Goal: Task Accomplishment & Management: Use online tool/utility

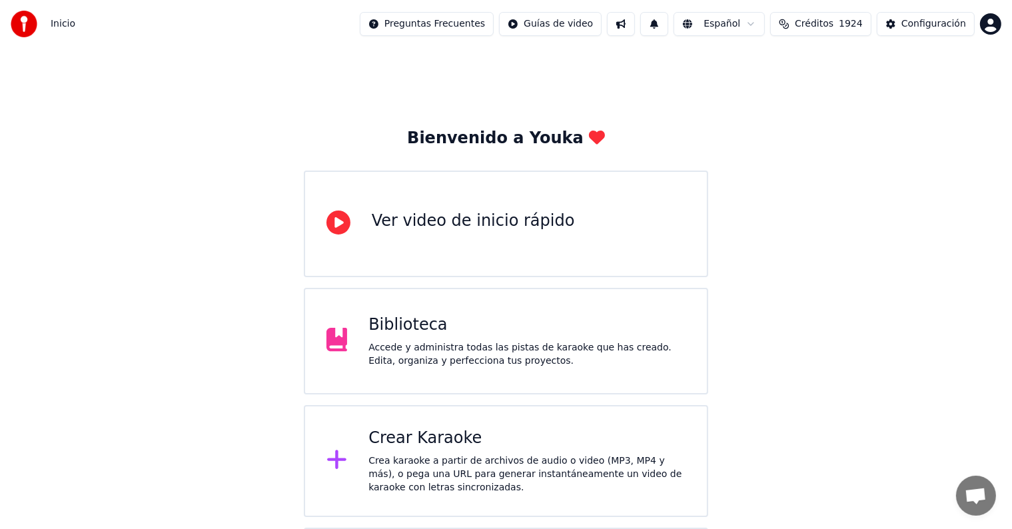
click at [640, 317] on div "Biblioteca" at bounding box center [527, 325] width 317 height 21
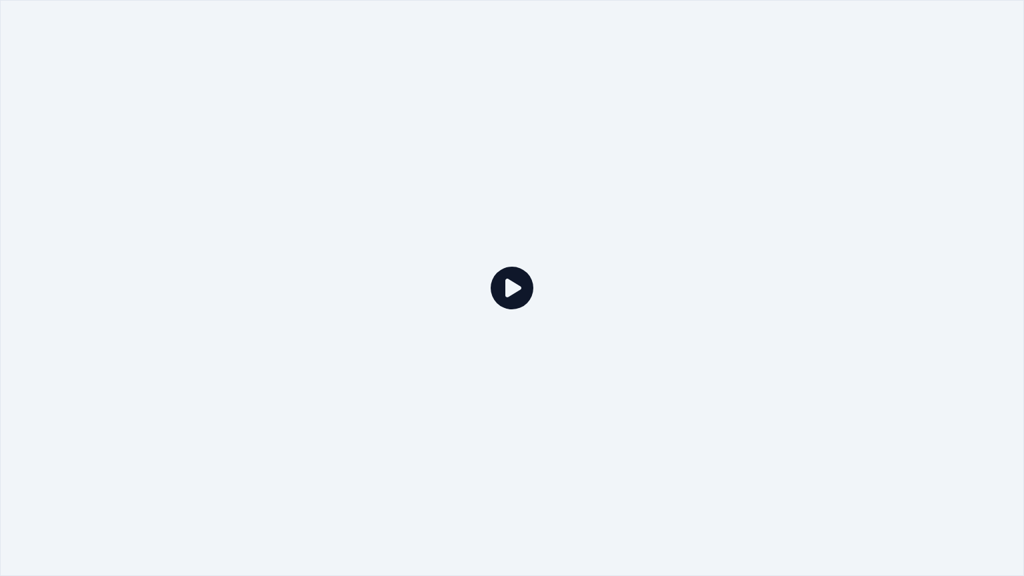
click at [620, 436] on div at bounding box center [512, 288] width 1024 height 576
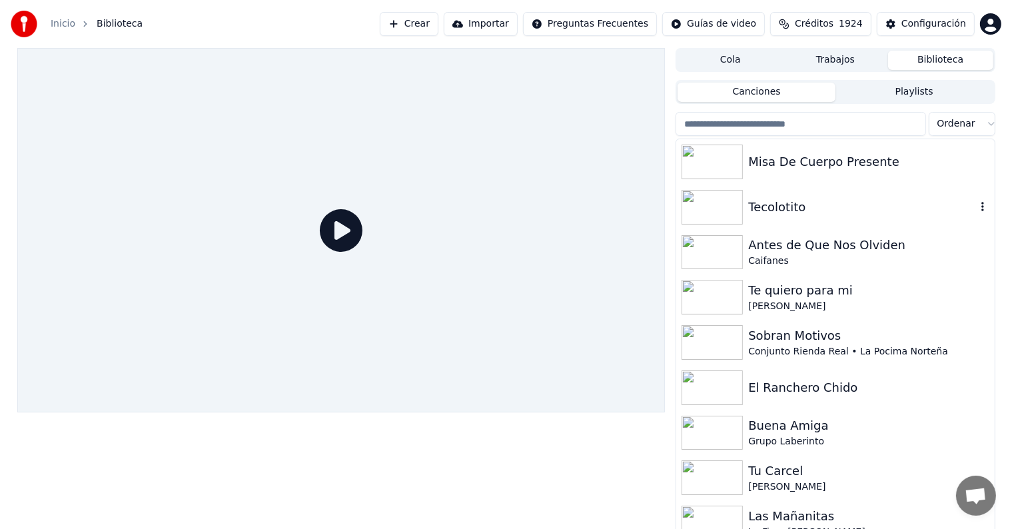
click at [710, 204] on img at bounding box center [712, 207] width 61 height 35
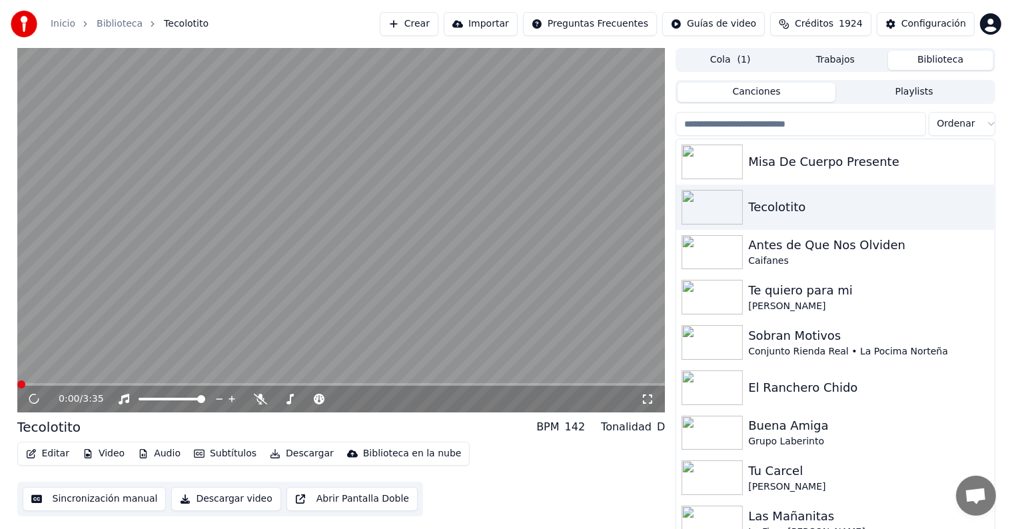
click at [57, 461] on button "Editar" at bounding box center [48, 454] width 54 height 19
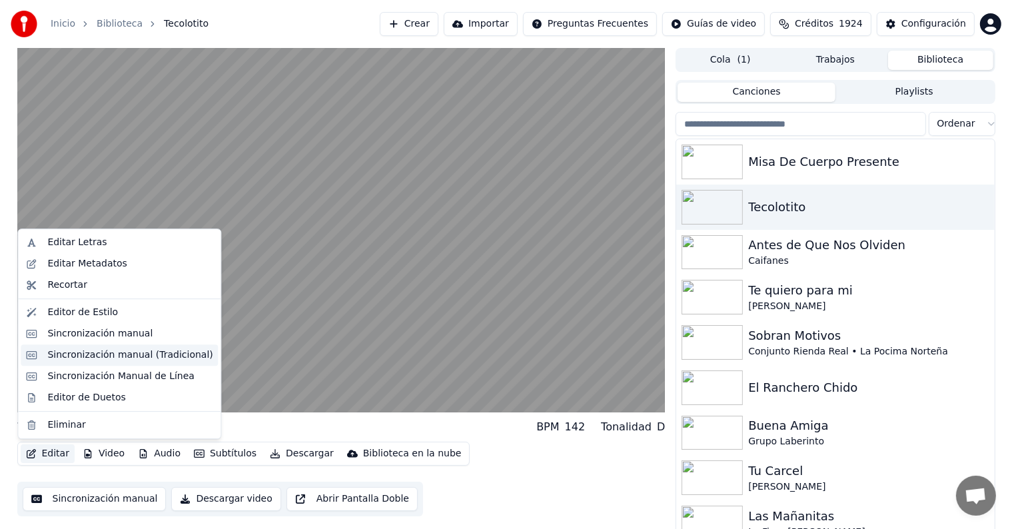
click at [156, 357] on div "Sincronización manual (Tradicional)" at bounding box center [129, 355] width 165 height 13
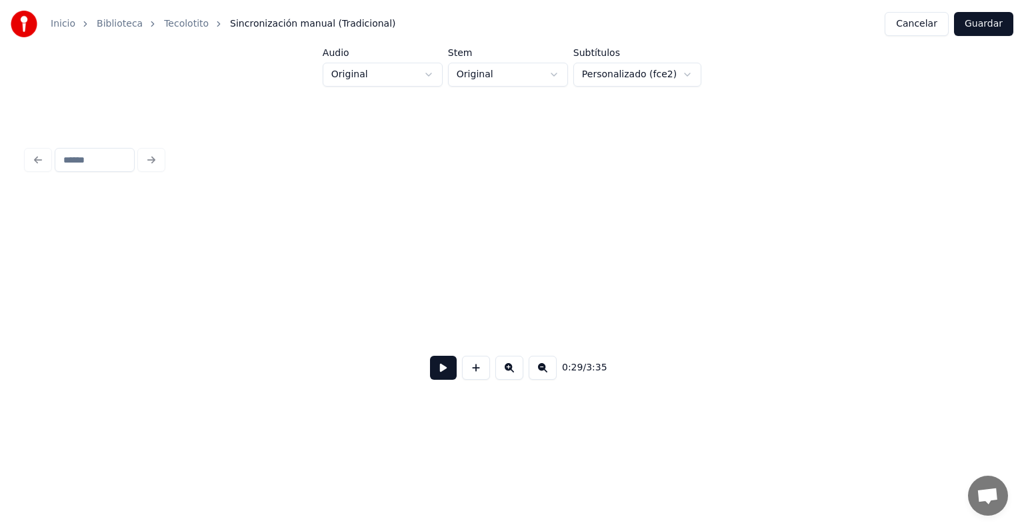
scroll to position [0, 4972]
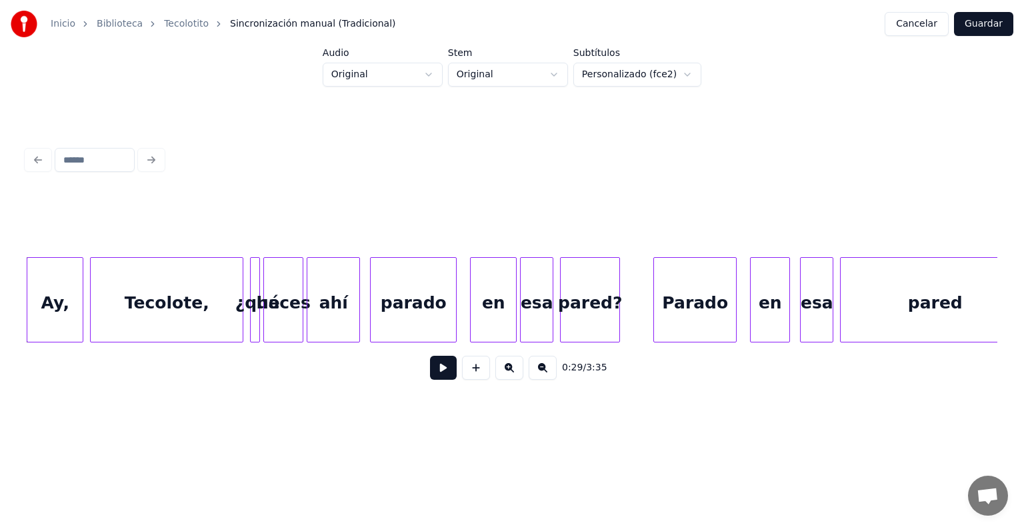
click at [441, 375] on button at bounding box center [443, 368] width 27 height 24
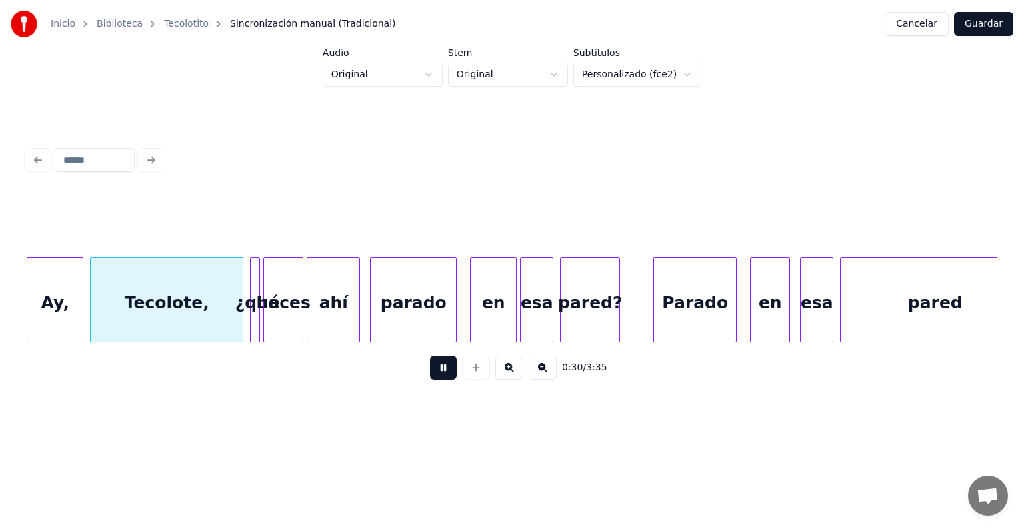
click at [437, 375] on button at bounding box center [443, 368] width 27 height 24
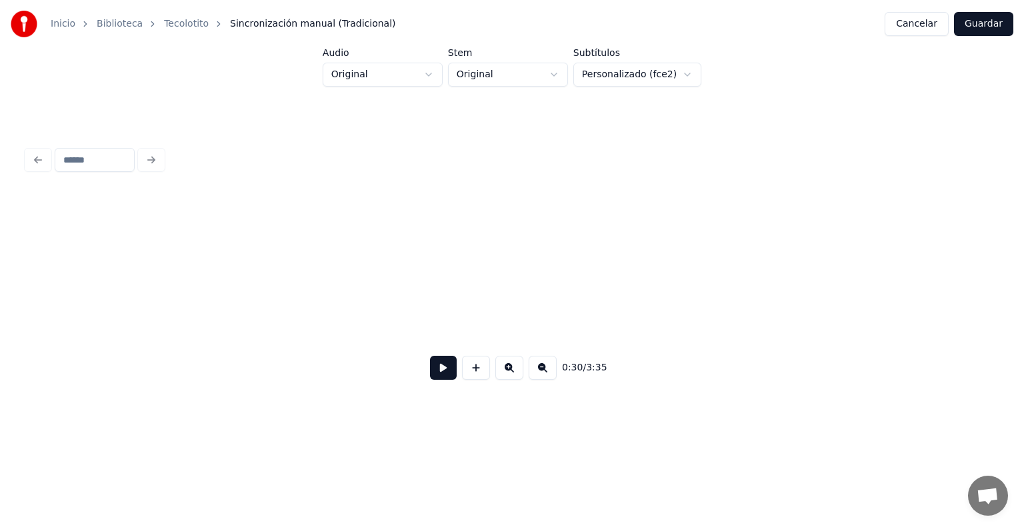
scroll to position [0, 0]
click at [431, 369] on button at bounding box center [443, 368] width 27 height 24
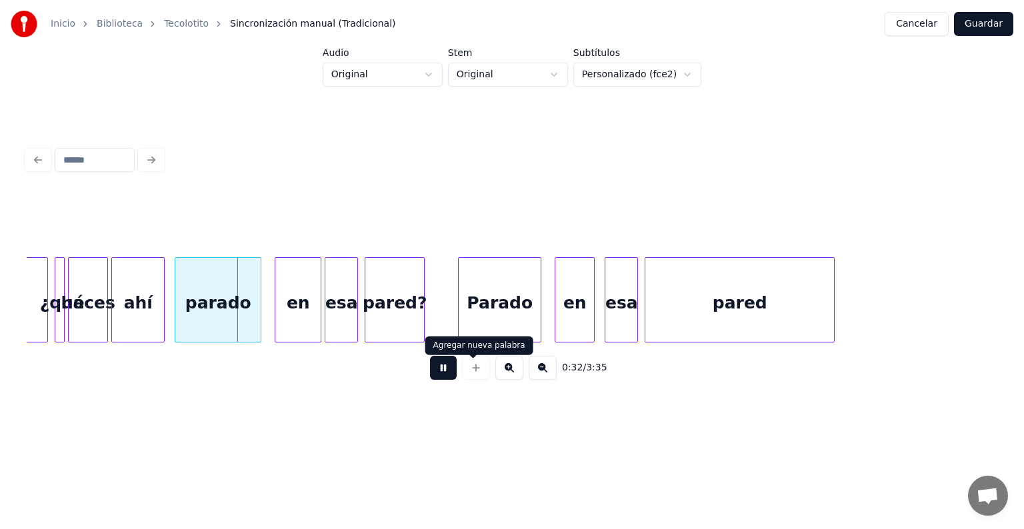
click at [434, 376] on button at bounding box center [443, 368] width 27 height 24
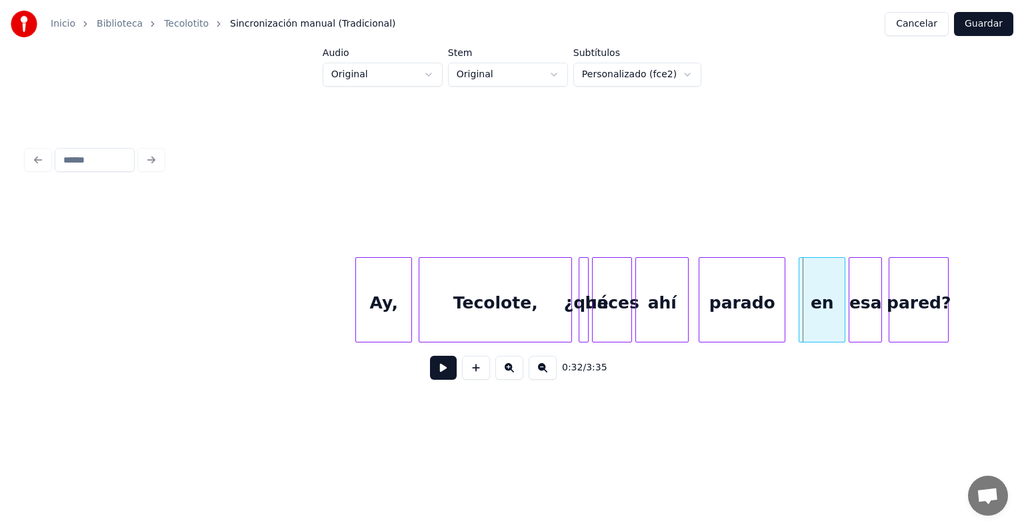
scroll to position [0, 4684]
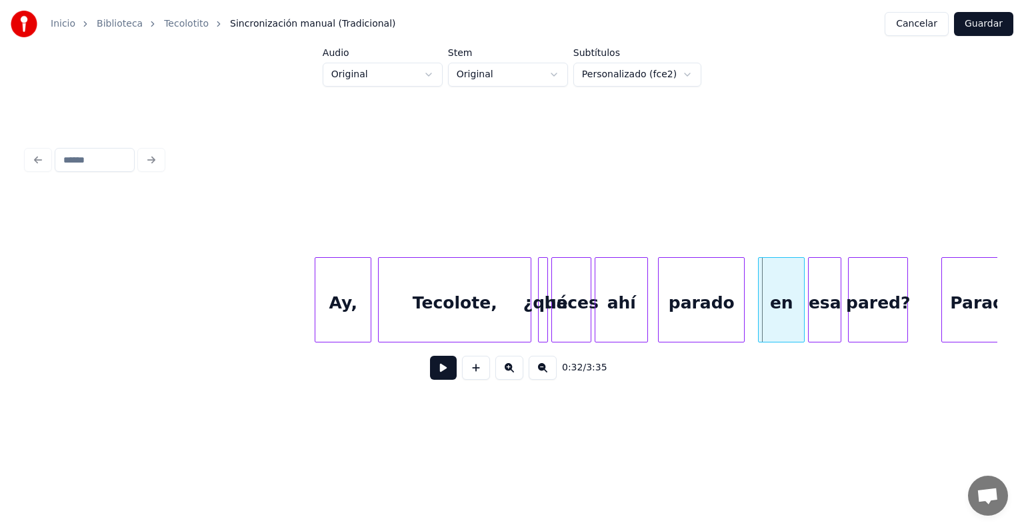
click at [336, 304] on div "Ay," at bounding box center [342, 303] width 55 height 91
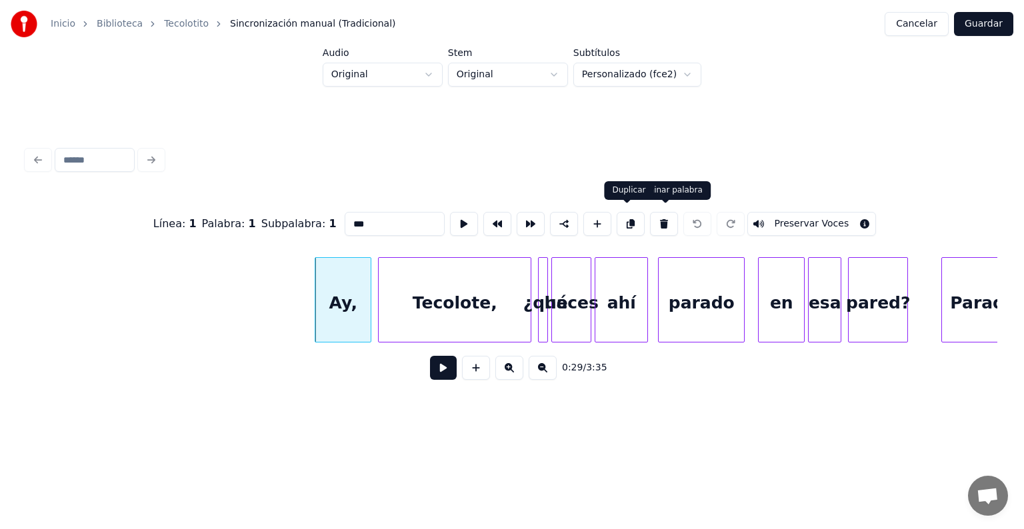
click at [627, 217] on button at bounding box center [631, 224] width 28 height 24
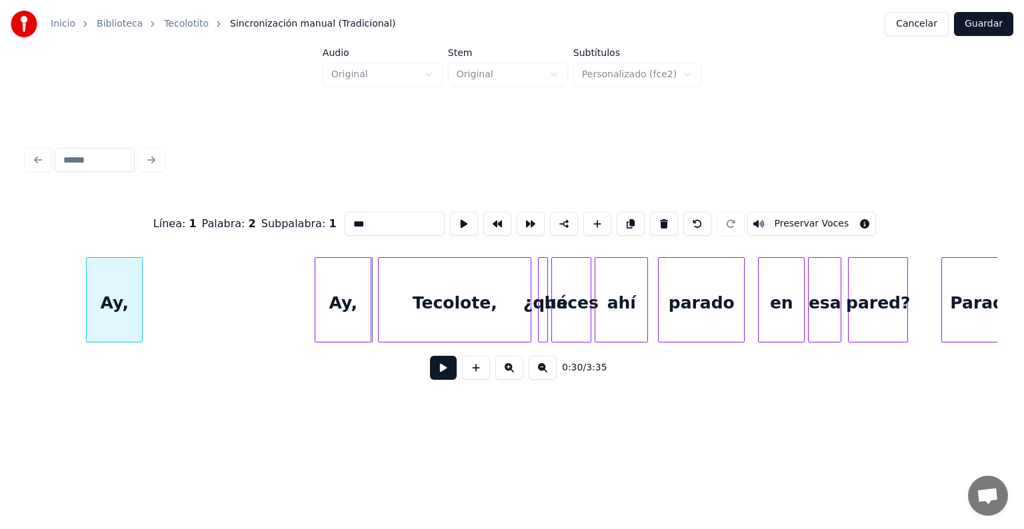
click at [117, 291] on div "Ay," at bounding box center [114, 303] width 55 height 91
click at [121, 303] on div at bounding box center [123, 300] width 4 height 84
click at [432, 372] on button at bounding box center [443, 368] width 27 height 24
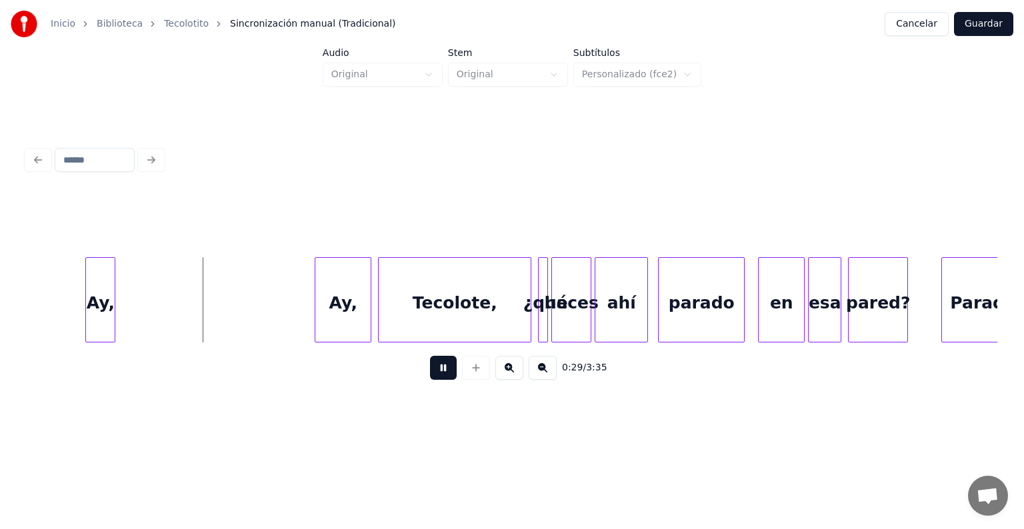
click at [432, 372] on button at bounding box center [443, 368] width 27 height 24
click at [39, 288] on div "Ay," at bounding box center [46, 303] width 29 height 91
click at [441, 379] on button at bounding box center [443, 368] width 27 height 24
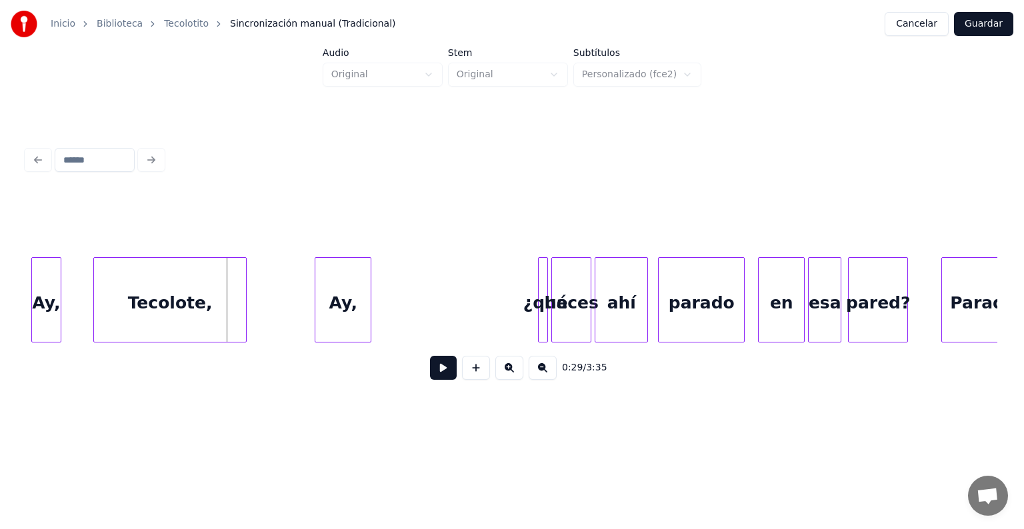
click at [137, 313] on div "Tecolote," at bounding box center [170, 303] width 152 height 91
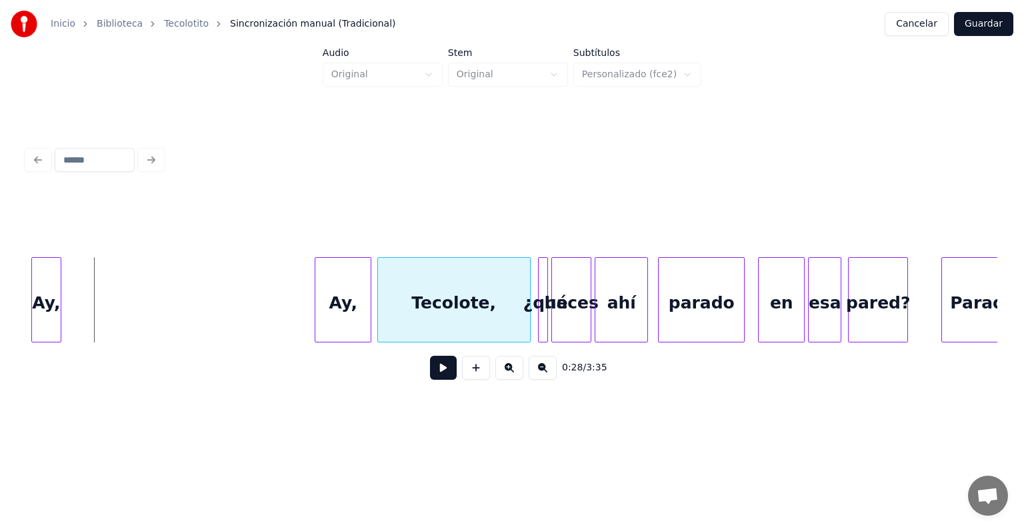
click at [437, 324] on div "Tecolote," at bounding box center [454, 303] width 152 height 91
click at [457, 301] on div "Tecolote," at bounding box center [452, 303] width 152 height 91
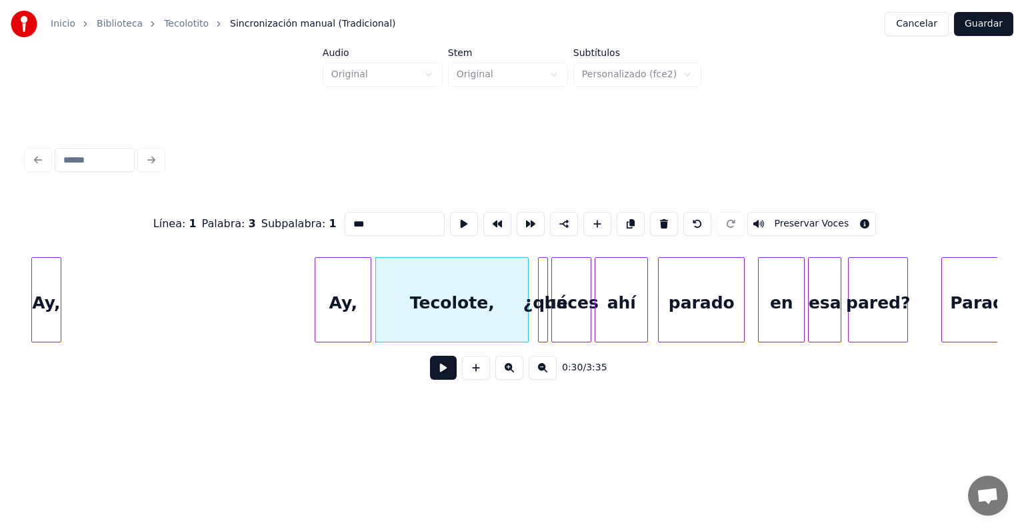
type input "*********"
click at [629, 215] on button at bounding box center [631, 224] width 28 height 24
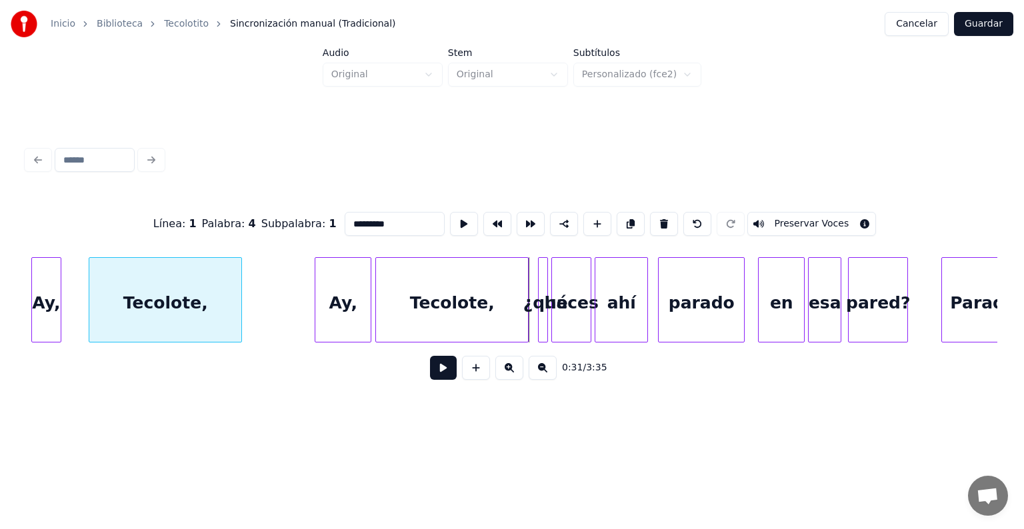
click at [184, 272] on div "Tecolote," at bounding box center [165, 303] width 152 height 91
click at [430, 373] on button at bounding box center [443, 368] width 27 height 24
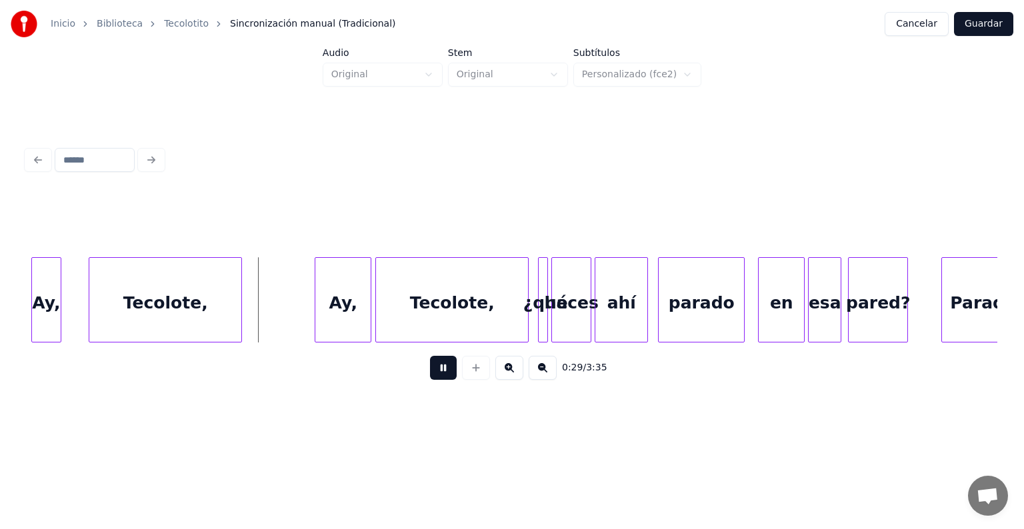
click at [430, 373] on button at bounding box center [443, 368] width 27 height 24
click at [278, 299] on div "Ay," at bounding box center [279, 303] width 29 height 91
click at [280, 290] on div "Ay," at bounding box center [277, 303] width 29 height 91
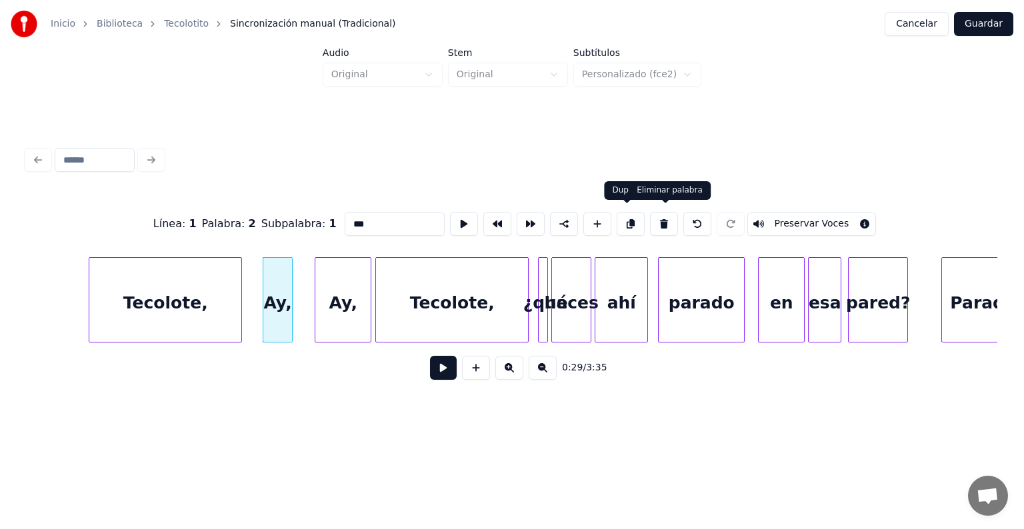
click at [665, 220] on button at bounding box center [664, 224] width 28 height 24
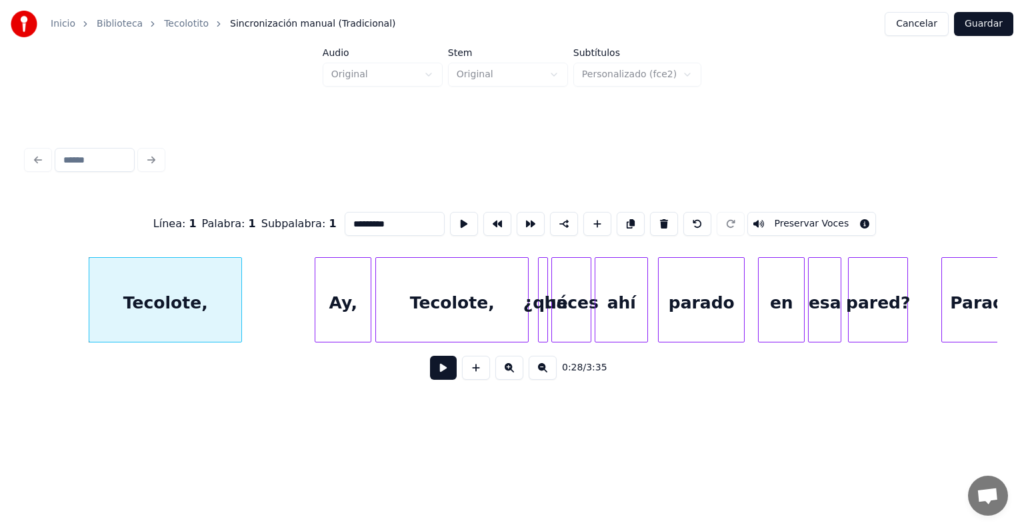
click at [341, 314] on div "Ay," at bounding box center [342, 303] width 55 height 91
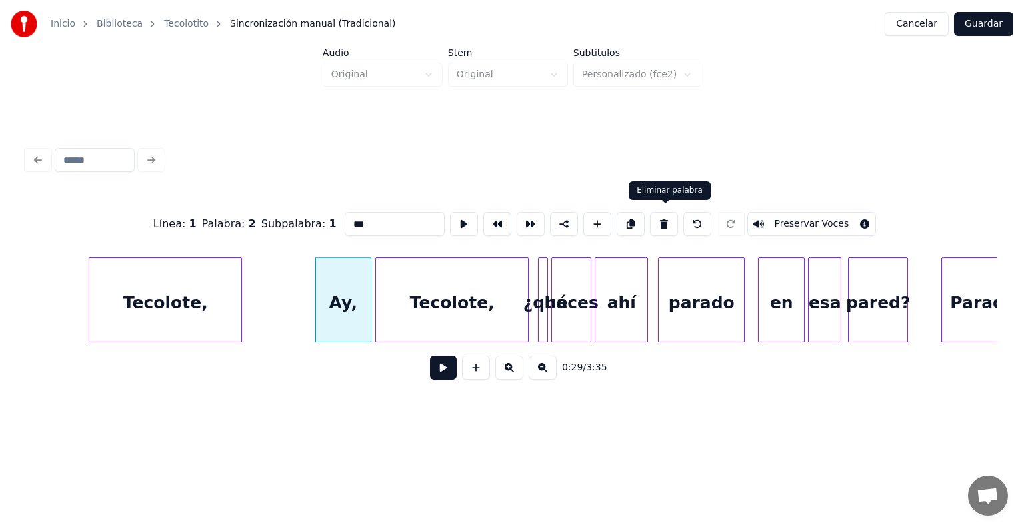
click at [668, 217] on button at bounding box center [664, 224] width 28 height 24
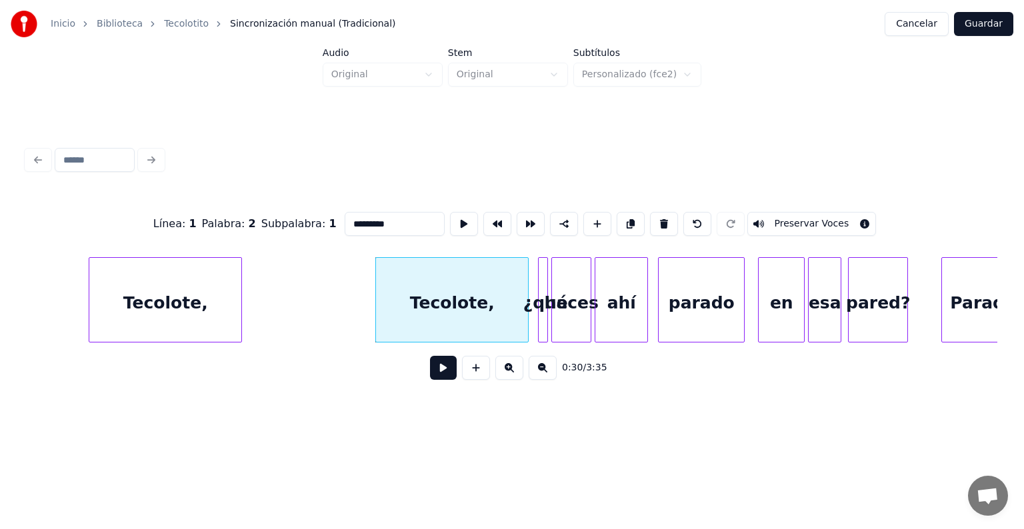
click at [542, 271] on div at bounding box center [541, 300] width 4 height 84
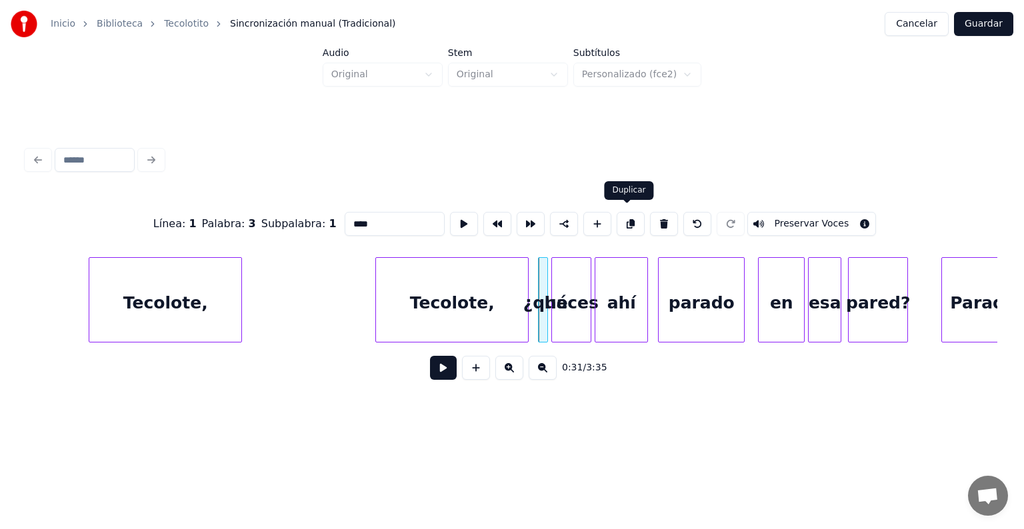
drag, startPoint x: 631, startPoint y: 215, endPoint x: 619, endPoint y: 224, distance: 15.2
click at [630, 215] on button at bounding box center [631, 224] width 28 height 24
click at [569, 279] on div at bounding box center [571, 300] width 4 height 84
click at [267, 283] on div "¿qué" at bounding box center [261, 303] width 24 height 91
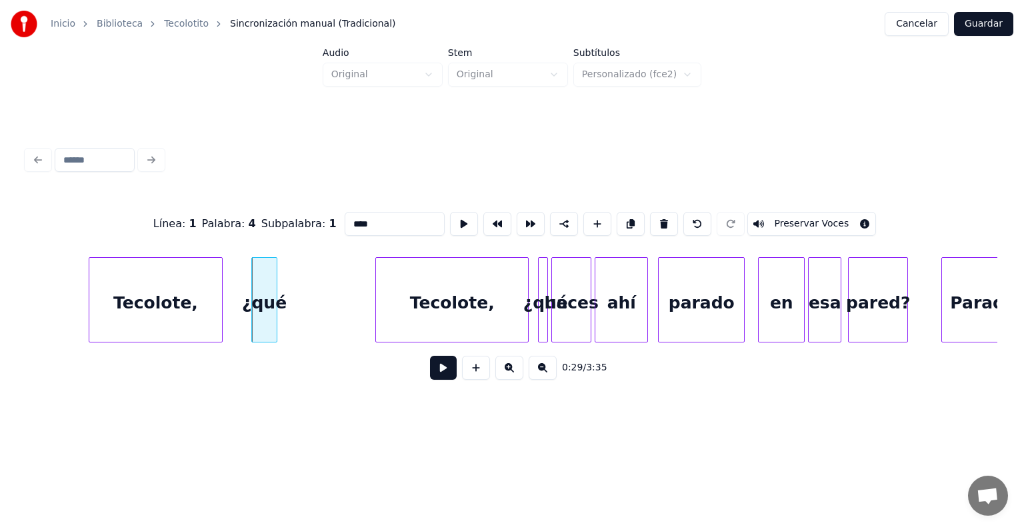
click at [218, 263] on div at bounding box center [220, 300] width 4 height 84
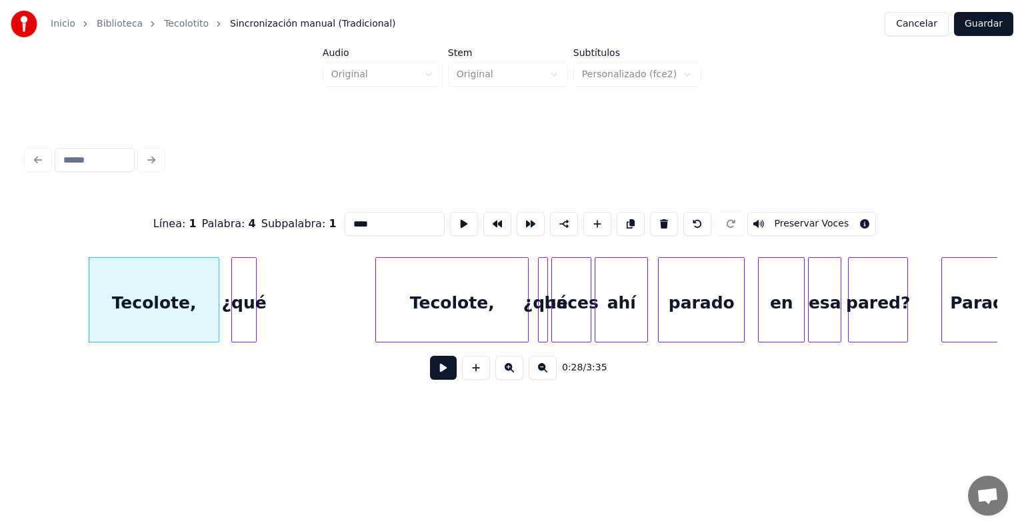
click at [237, 277] on div "¿qué" at bounding box center [244, 303] width 24 height 91
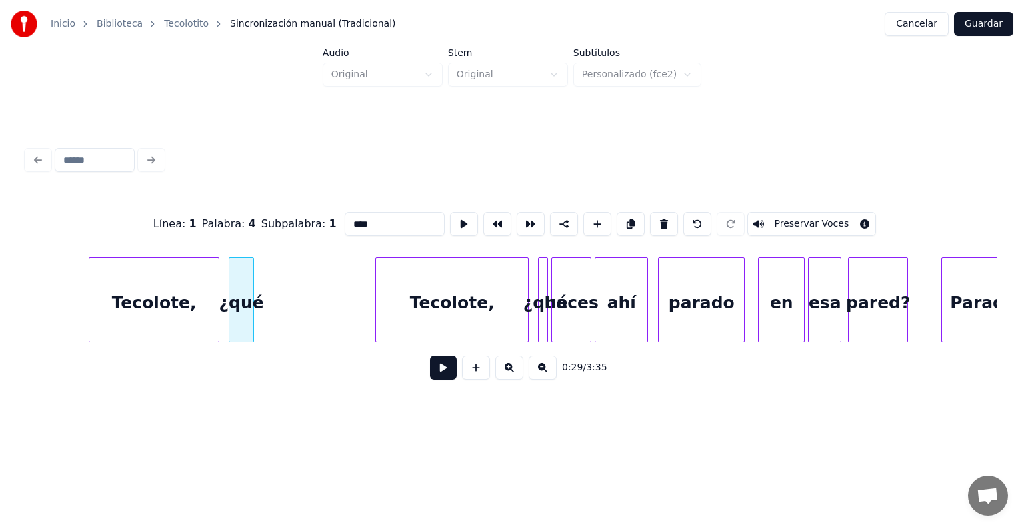
click at [181, 296] on div "Tecolote," at bounding box center [153, 303] width 129 height 91
type input "*********"
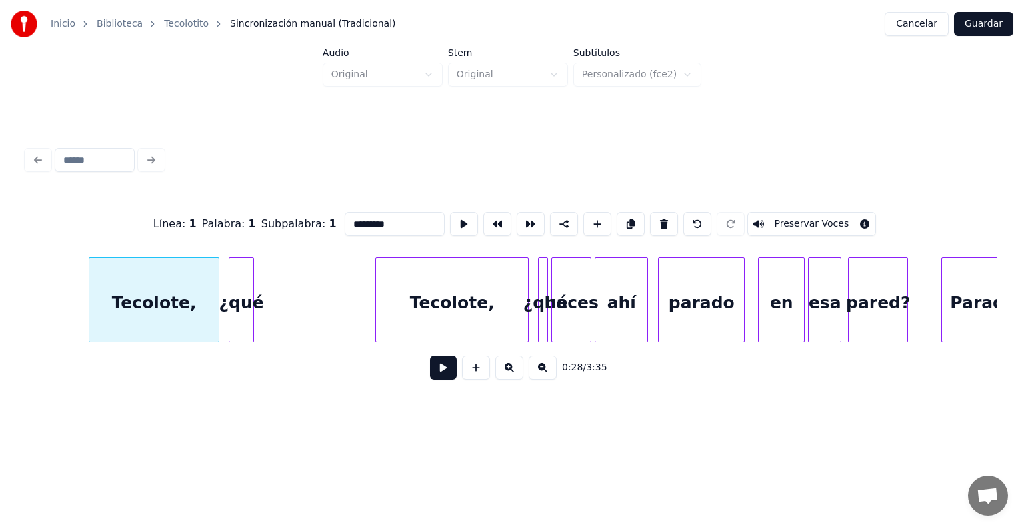
click at [430, 374] on button at bounding box center [443, 368] width 27 height 24
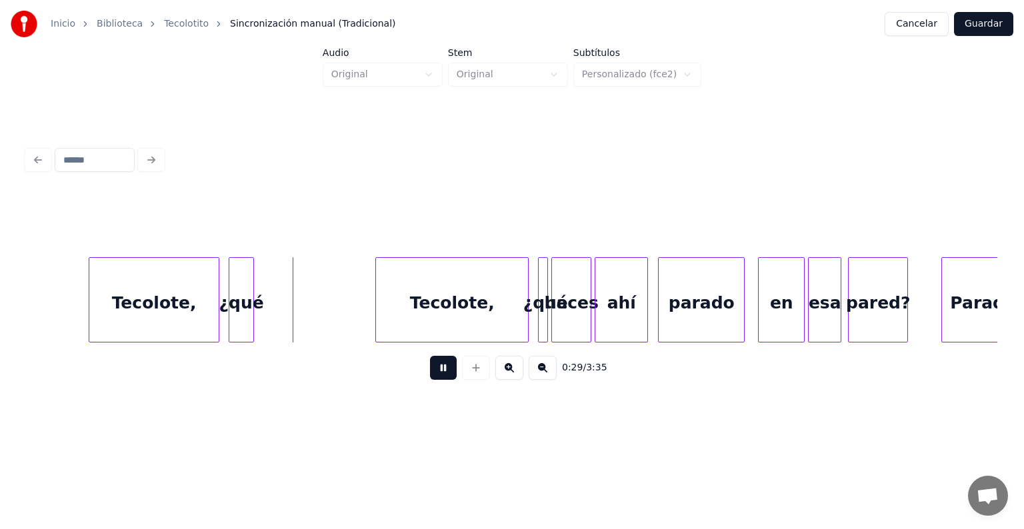
click at [430, 374] on button at bounding box center [443, 368] width 27 height 24
click at [569, 288] on div "haces" at bounding box center [571, 303] width 39 height 91
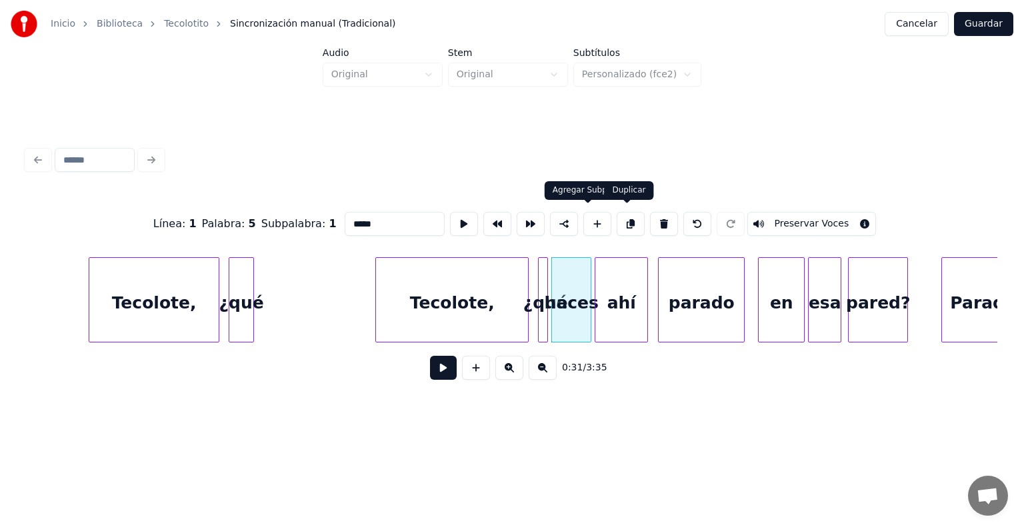
click at [624, 216] on button at bounding box center [631, 224] width 28 height 24
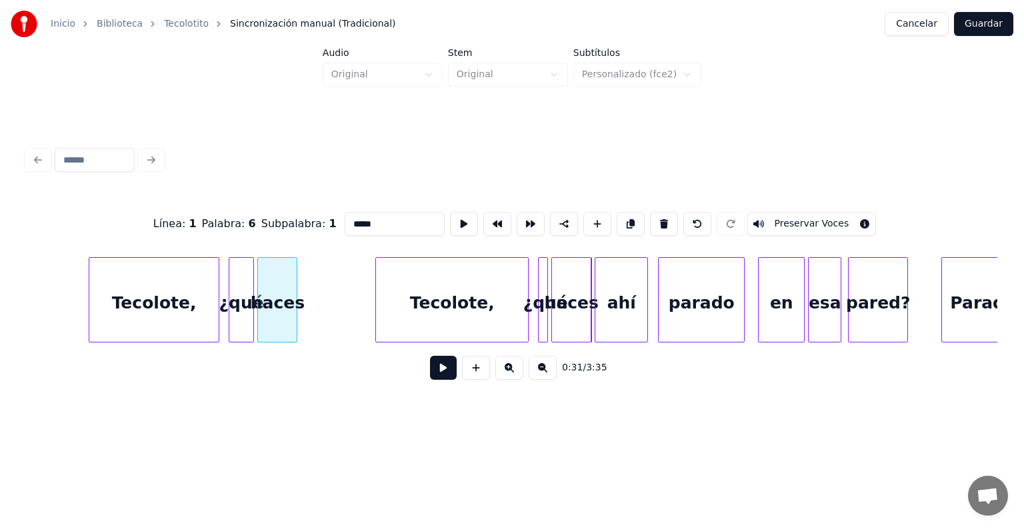
click at [276, 285] on div "haces" at bounding box center [277, 303] width 39 height 91
click at [277, 303] on div at bounding box center [277, 300] width 4 height 84
click at [612, 307] on div "ahí" at bounding box center [621, 303] width 52 height 91
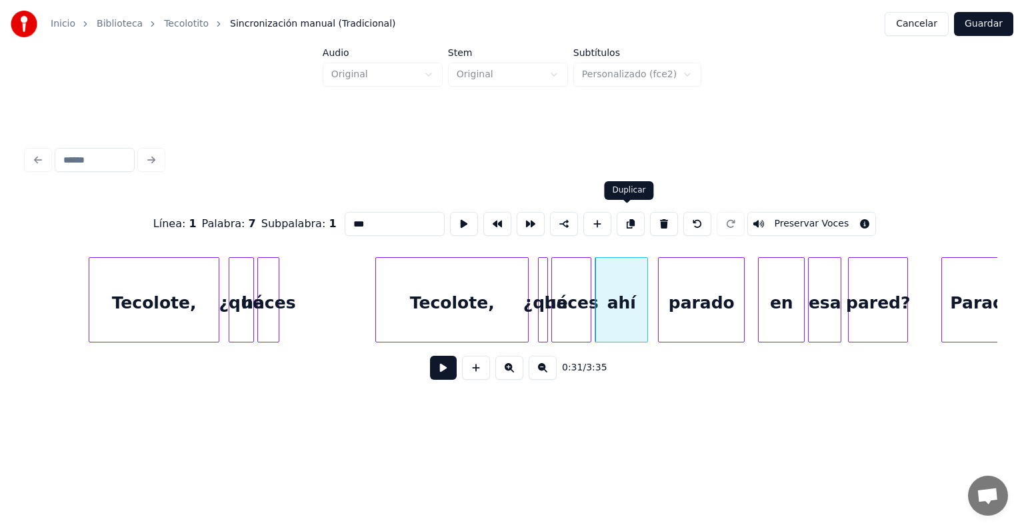
drag, startPoint x: 624, startPoint y: 215, endPoint x: 624, endPoint y: 227, distance: 11.3
click at [624, 216] on button at bounding box center [631, 224] width 28 height 24
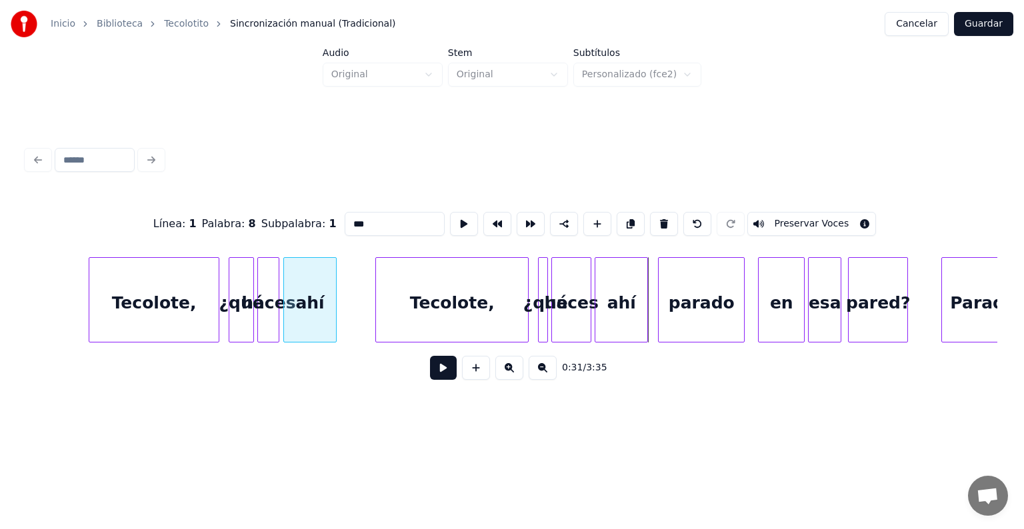
click at [315, 326] on div "ahí" at bounding box center [310, 303] width 52 height 91
click at [301, 288] on div at bounding box center [300, 300] width 4 height 84
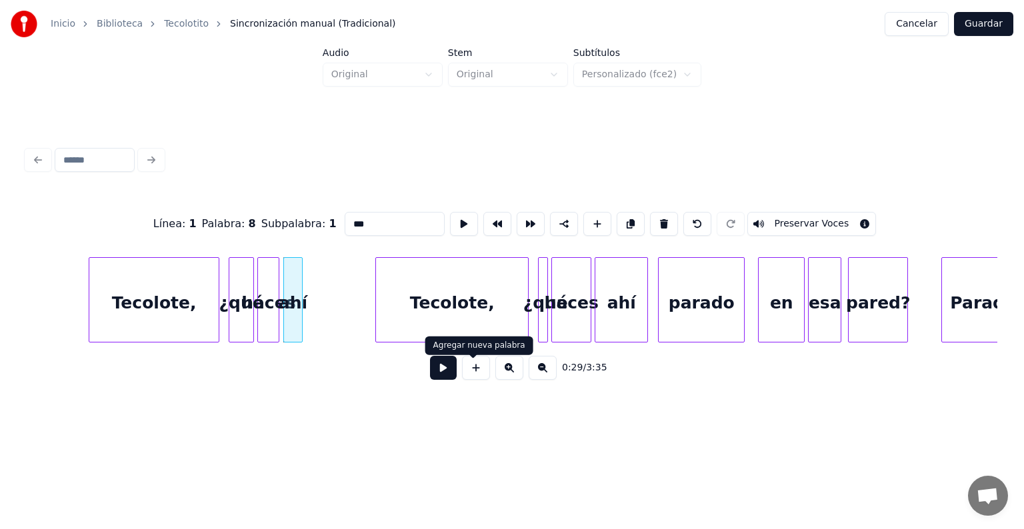
click at [509, 380] on button at bounding box center [509, 368] width 28 height 24
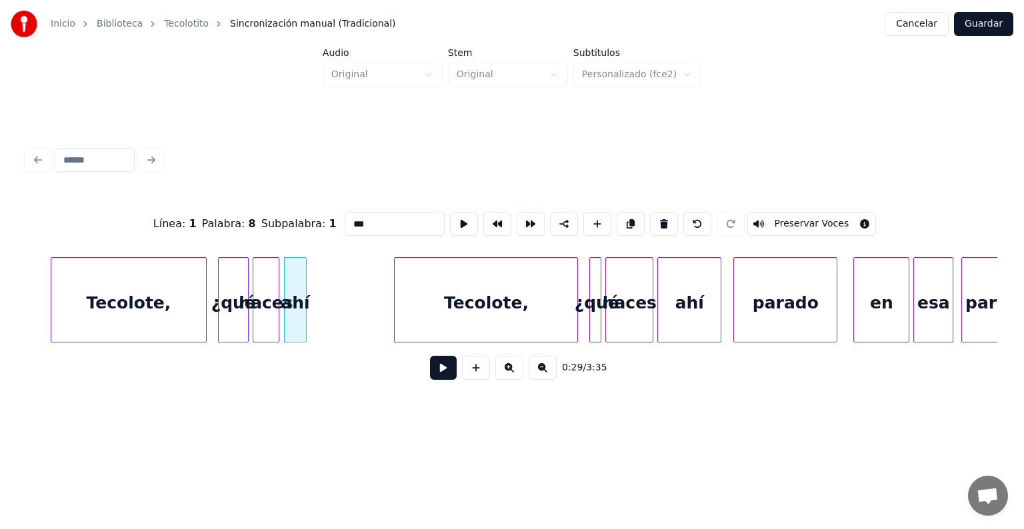
click at [509, 380] on button at bounding box center [509, 368] width 28 height 24
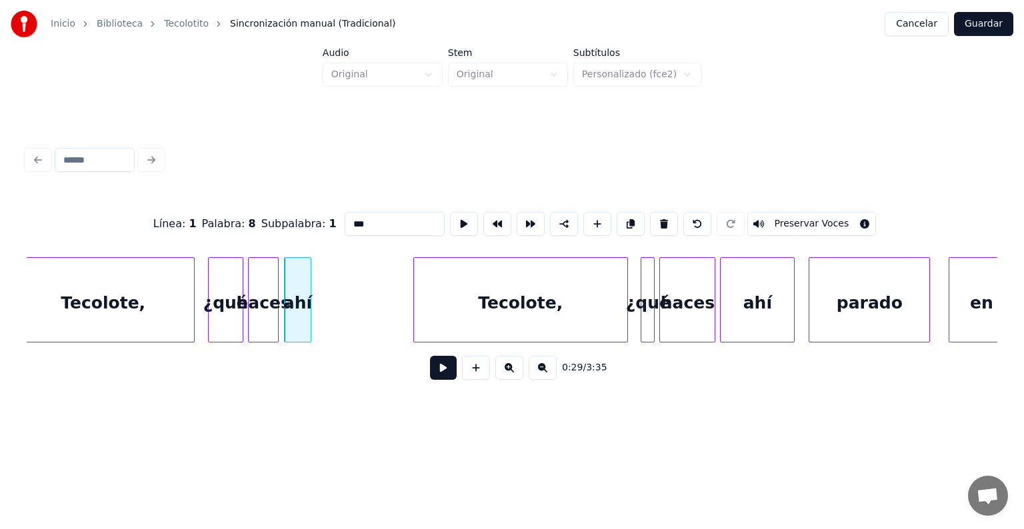
click at [509, 380] on button at bounding box center [509, 368] width 28 height 24
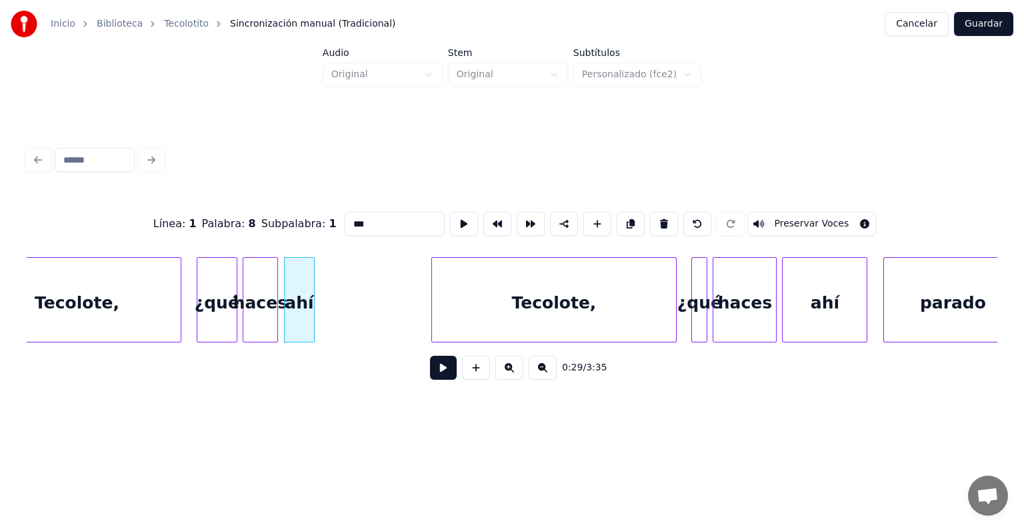
click at [131, 311] on div "Tecolote," at bounding box center [76, 303] width 207 height 91
type input "*********"
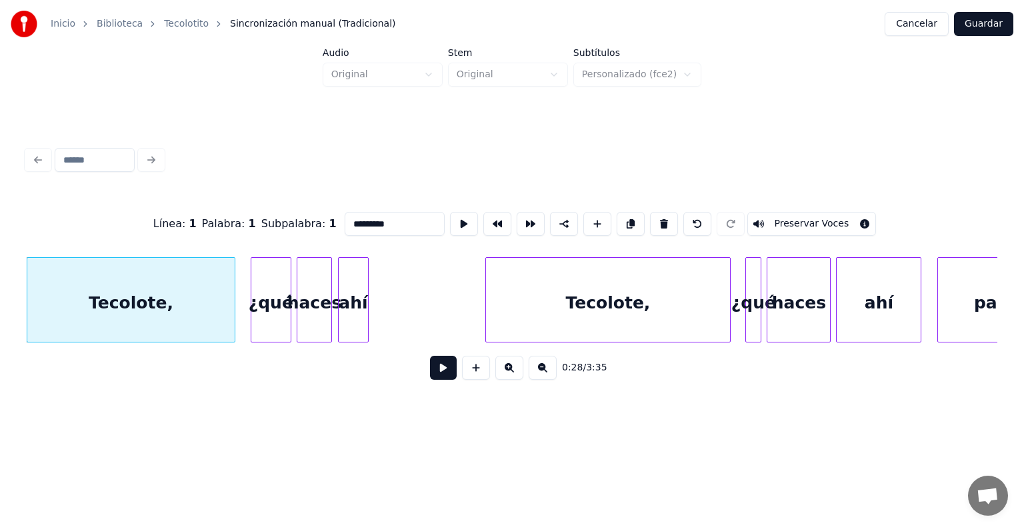
click at [432, 372] on button at bounding box center [443, 368] width 27 height 24
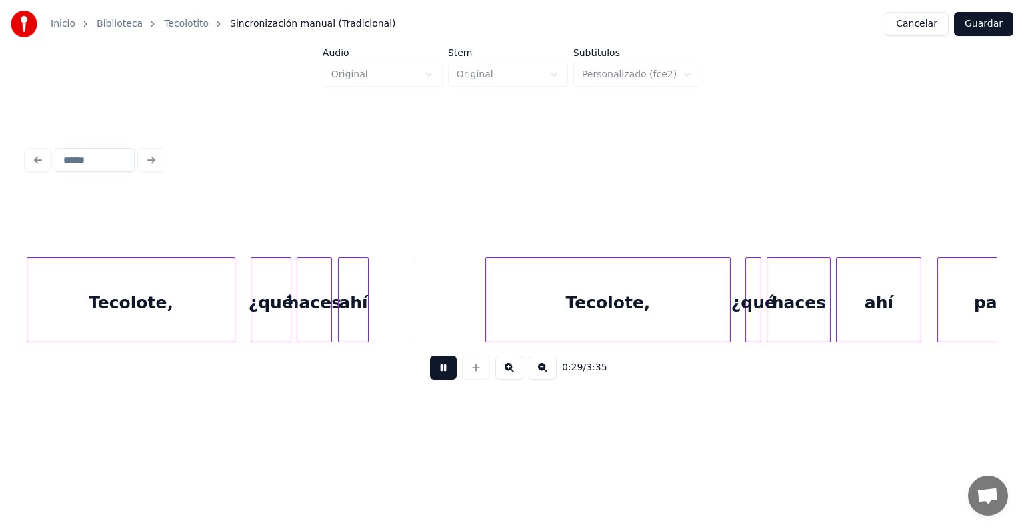
click at [432, 372] on button at bounding box center [443, 368] width 27 height 24
click at [453, 312] on div at bounding box center [455, 300] width 4 height 84
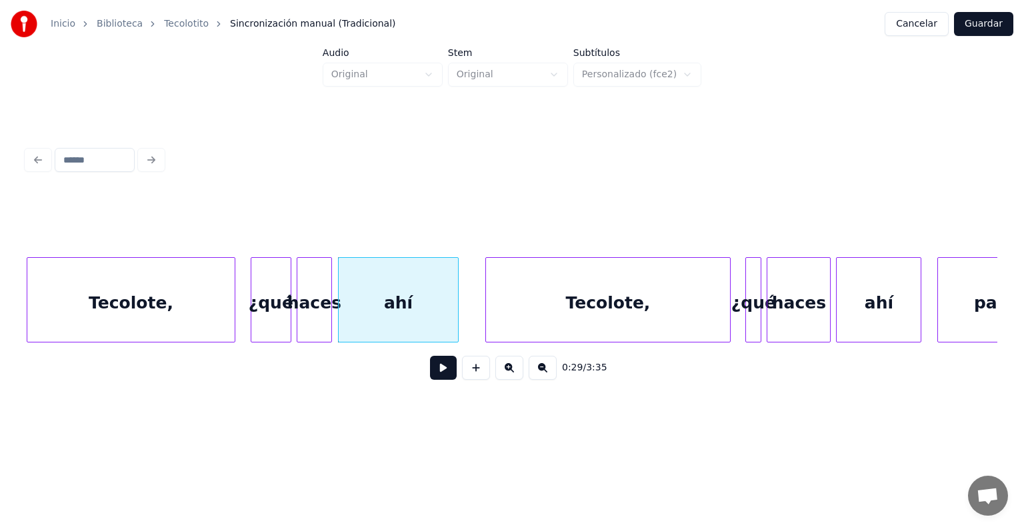
click at [419, 311] on div "ahí" at bounding box center [398, 303] width 119 height 91
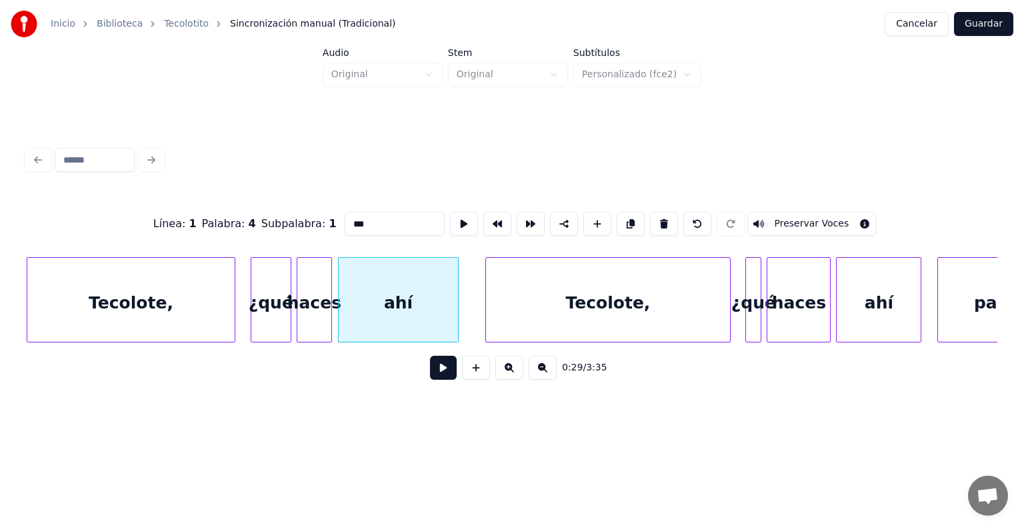
click at [347, 221] on input "***" at bounding box center [395, 224] width 100 height 24
click at [171, 291] on div "Tecolote," at bounding box center [130, 303] width 207 height 91
type input "*********"
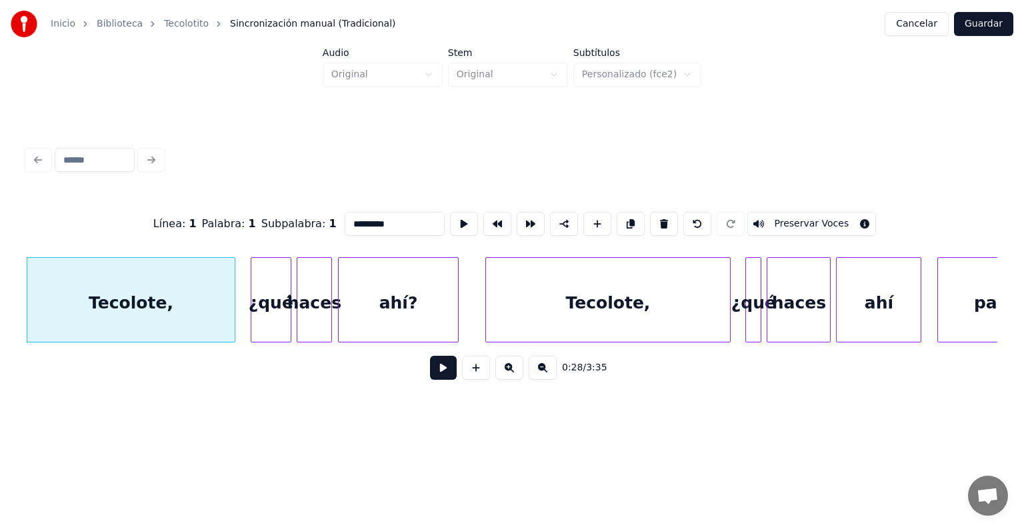
click at [443, 380] on button at bounding box center [443, 368] width 27 height 24
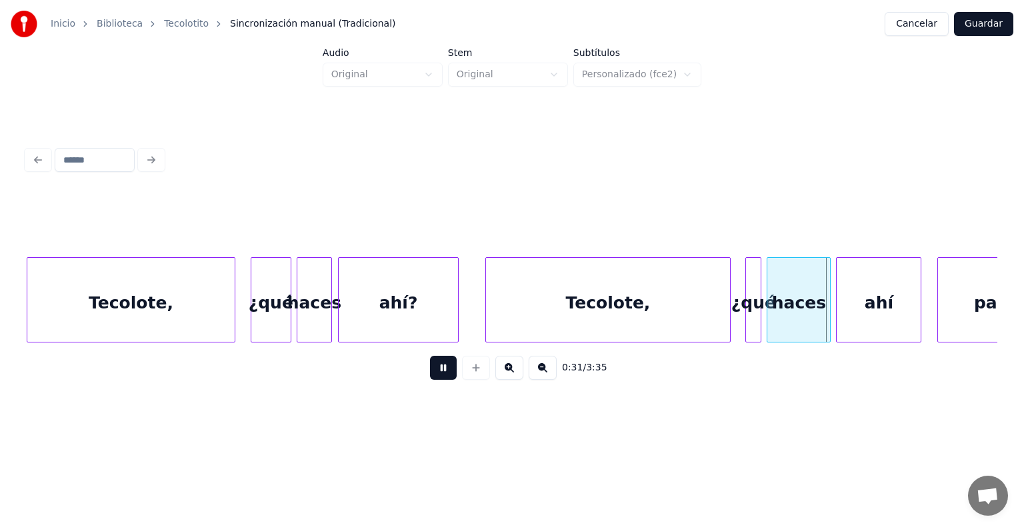
click at [443, 380] on button at bounding box center [443, 368] width 27 height 24
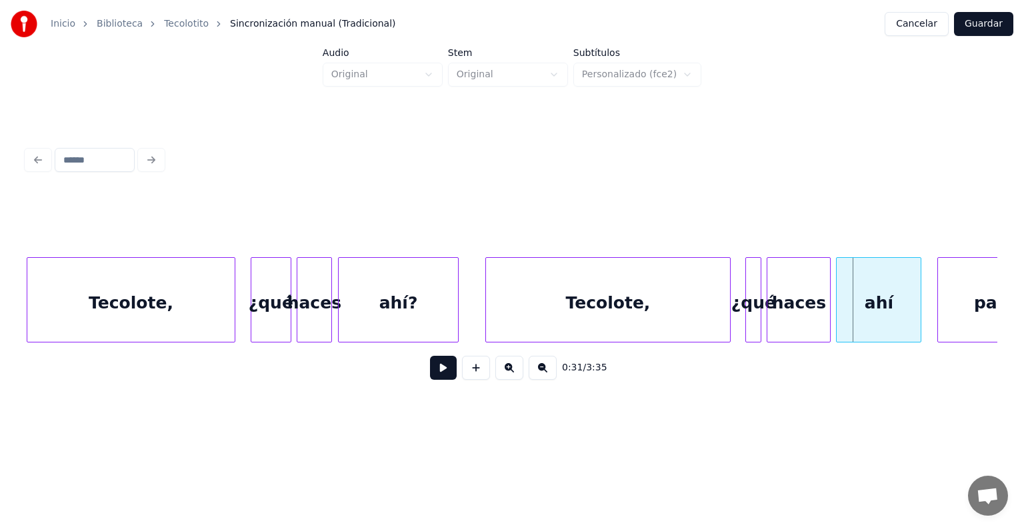
click at [888, 277] on div "ahí" at bounding box center [878, 303] width 84 height 91
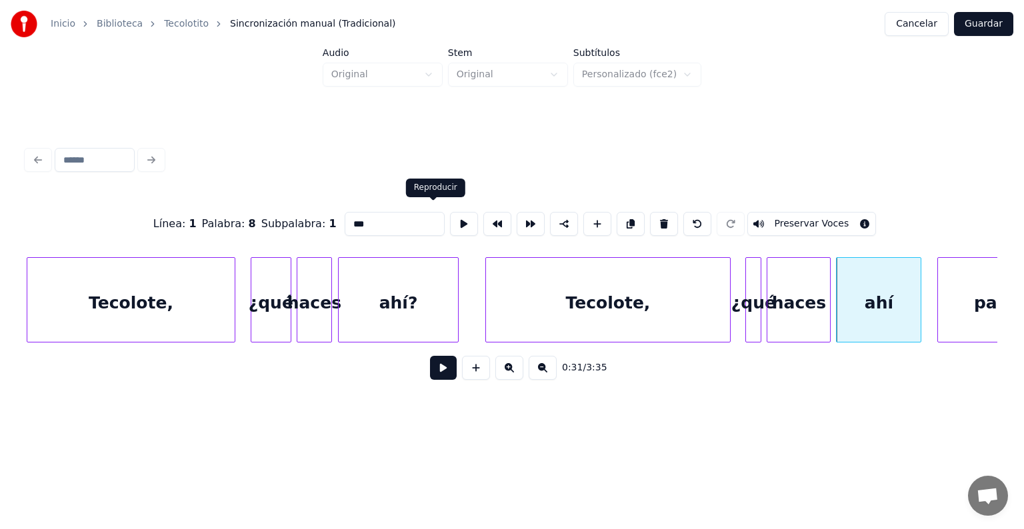
click at [389, 216] on input "***" at bounding box center [395, 224] width 100 height 24
click at [93, 286] on div "Tecolote," at bounding box center [130, 303] width 207 height 91
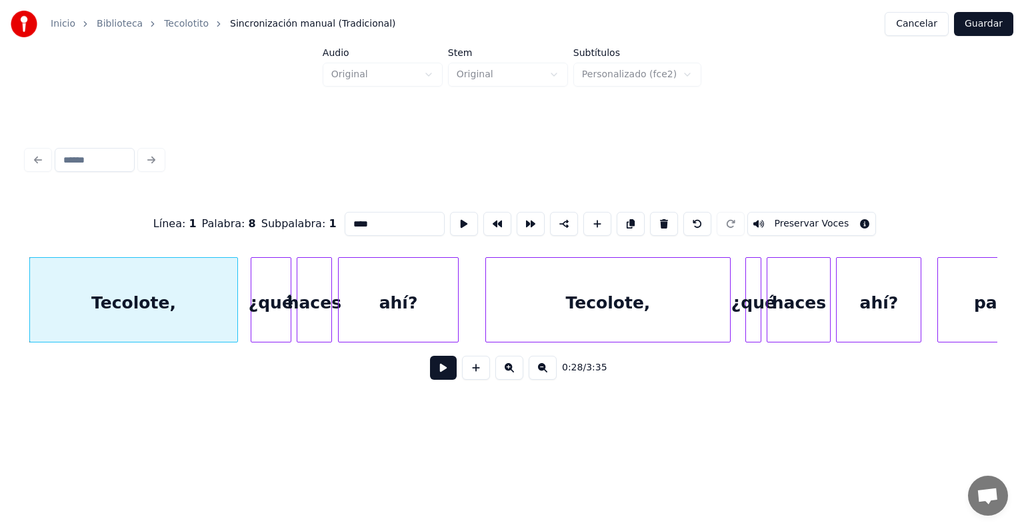
type input "****"
click at [441, 371] on button at bounding box center [443, 368] width 27 height 24
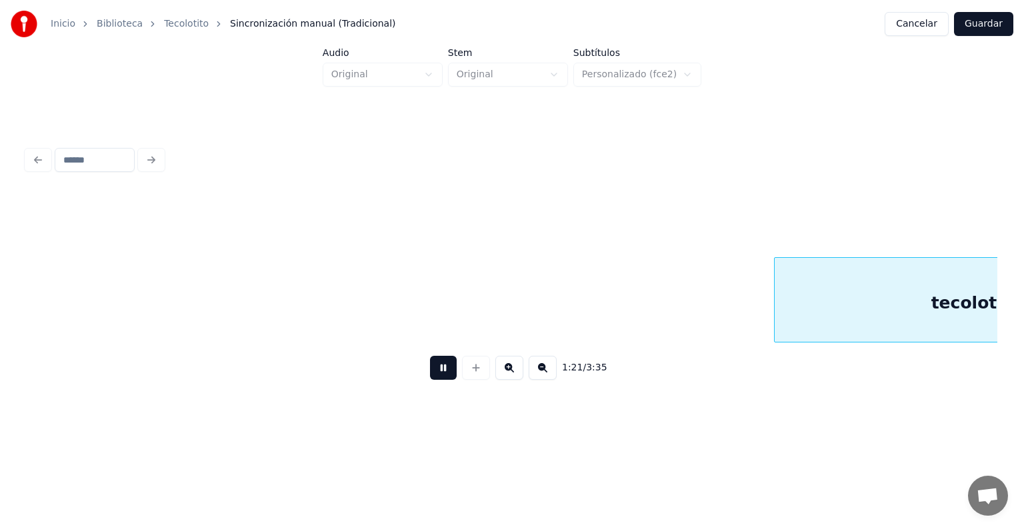
scroll to position [0, 21651]
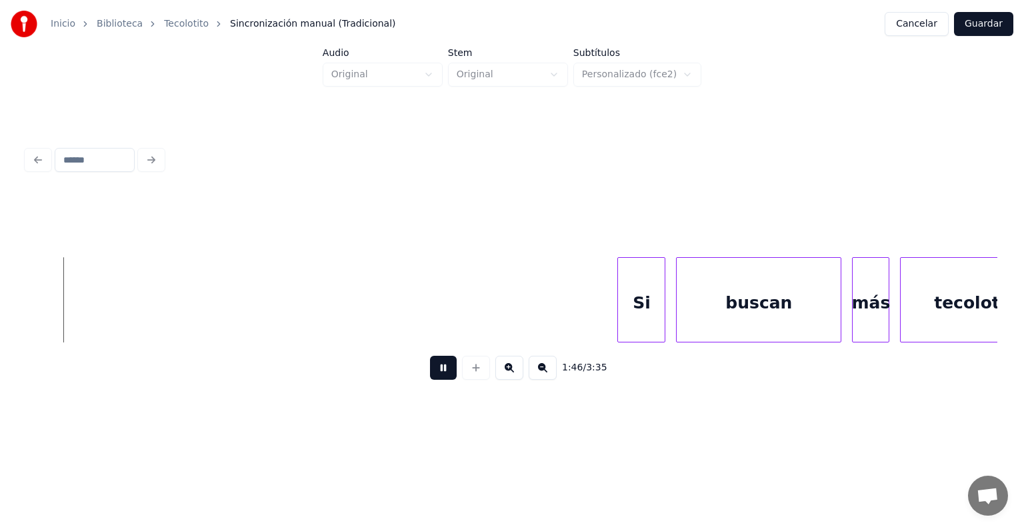
click at [913, 289] on div "tecolotes" at bounding box center [976, 303] width 153 height 91
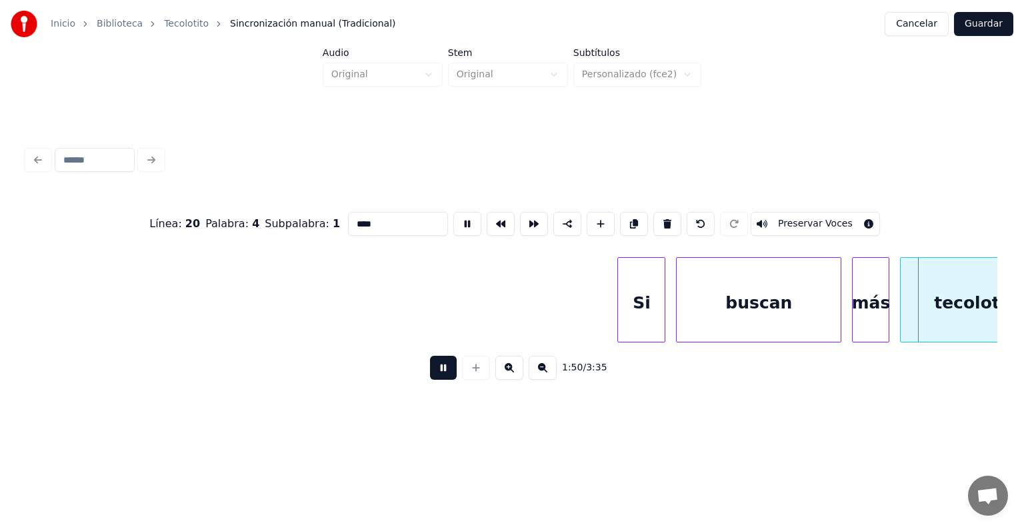
type input "*********"
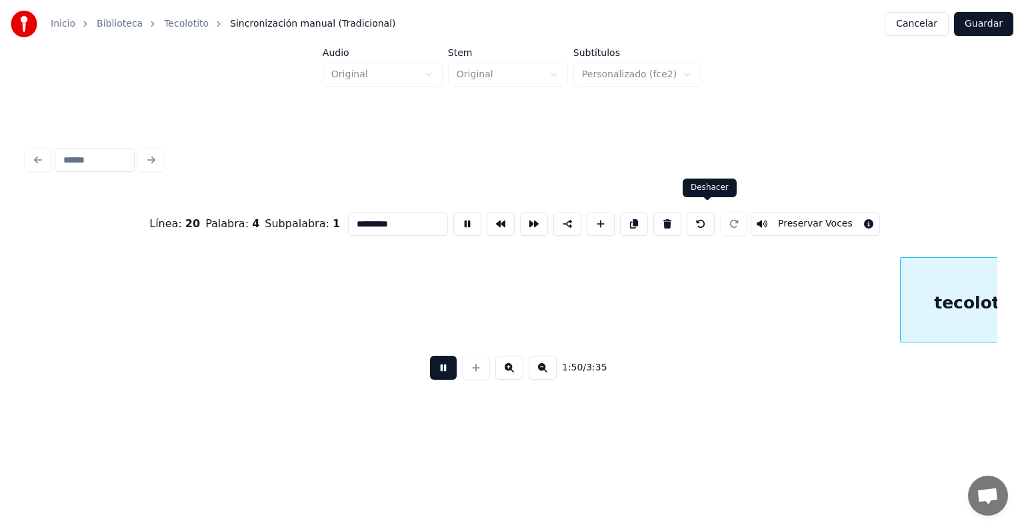
scroll to position [0, 29327]
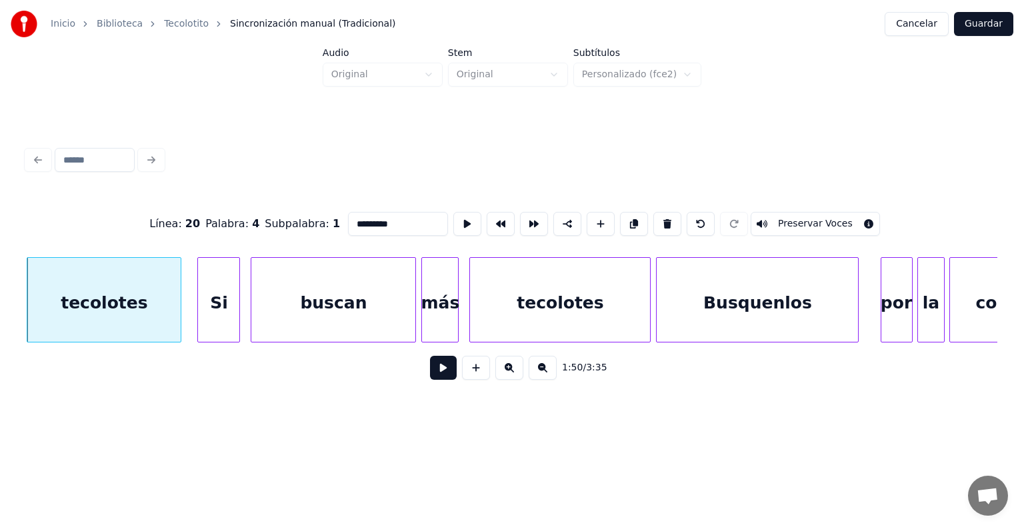
click at [441, 380] on button at bounding box center [443, 368] width 27 height 24
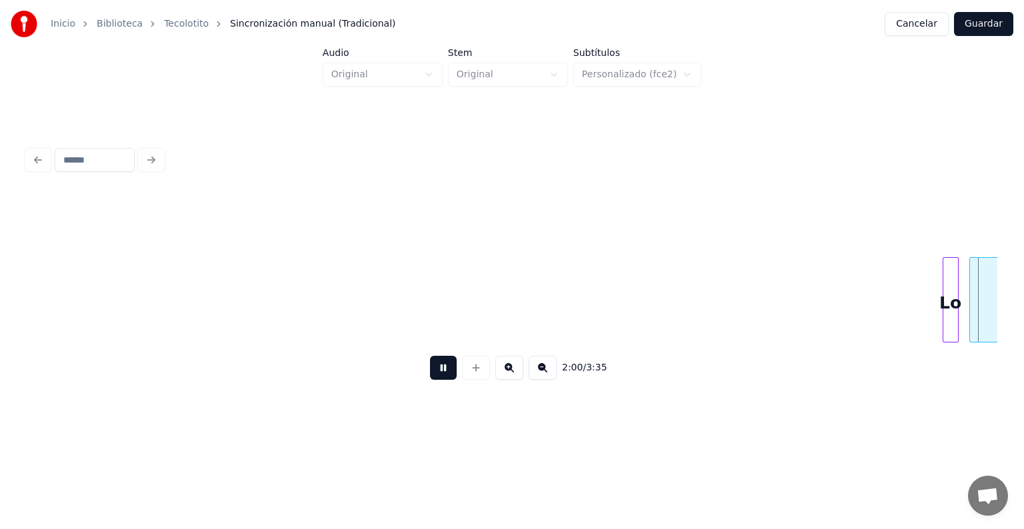
scroll to position [0, 32231]
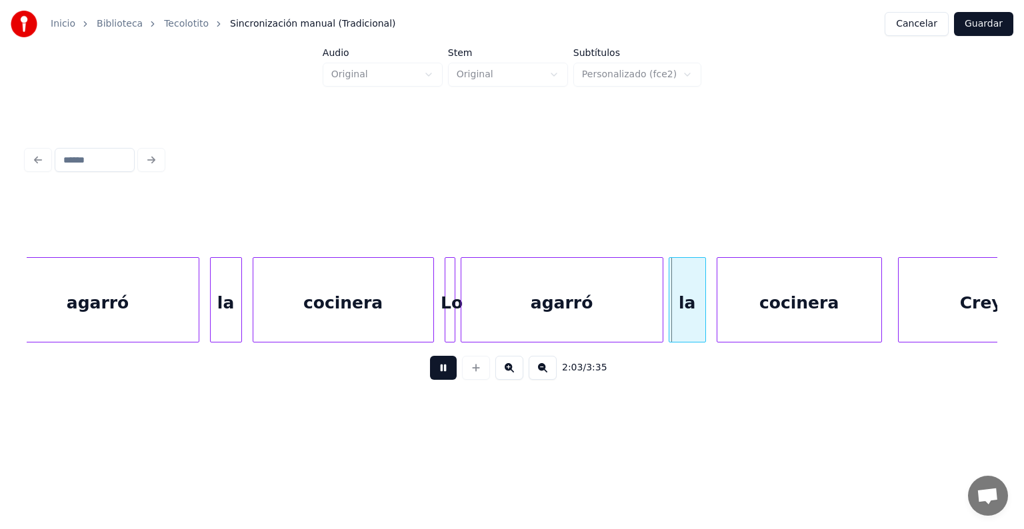
click at [551, 377] on button at bounding box center [543, 368] width 28 height 24
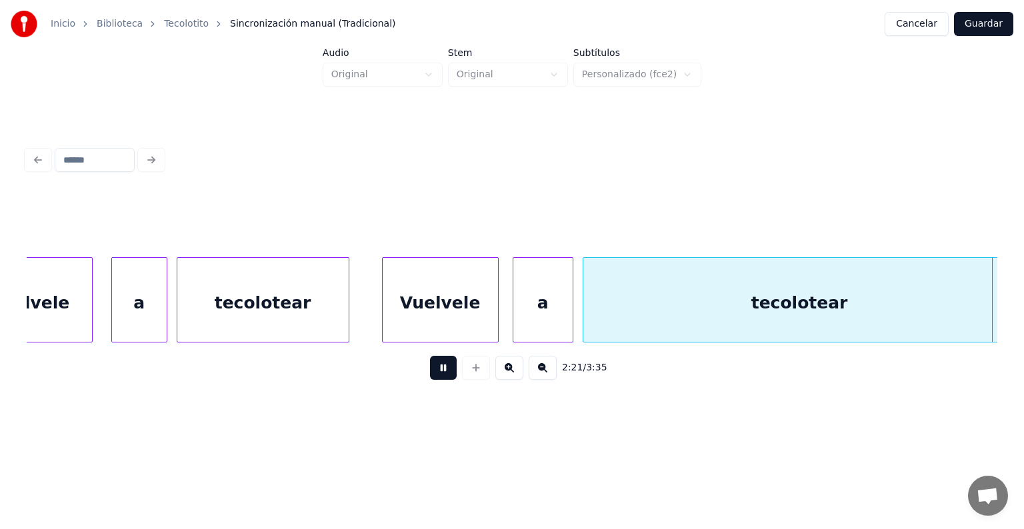
scroll to position [0, 32979]
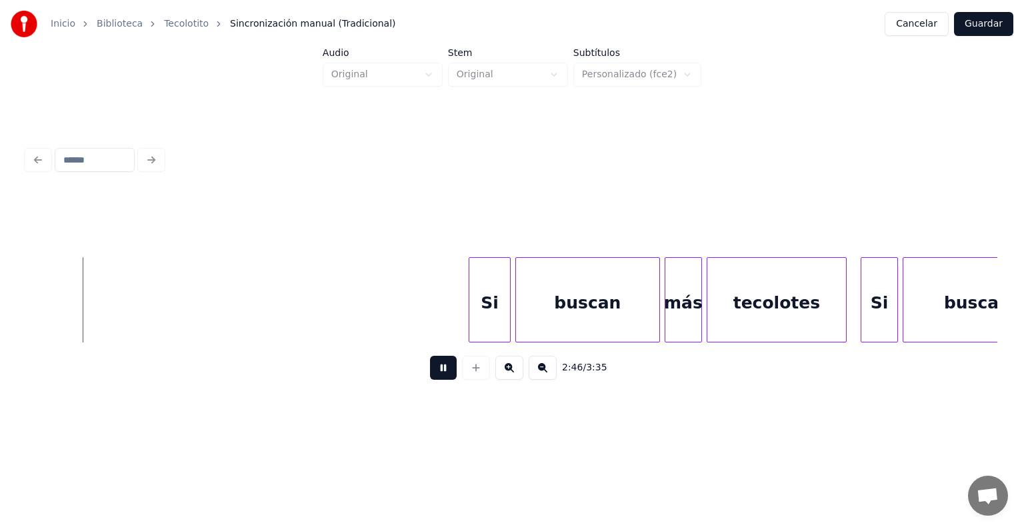
click at [938, 291] on div "buscan" at bounding box center [977, 303] width 148 height 91
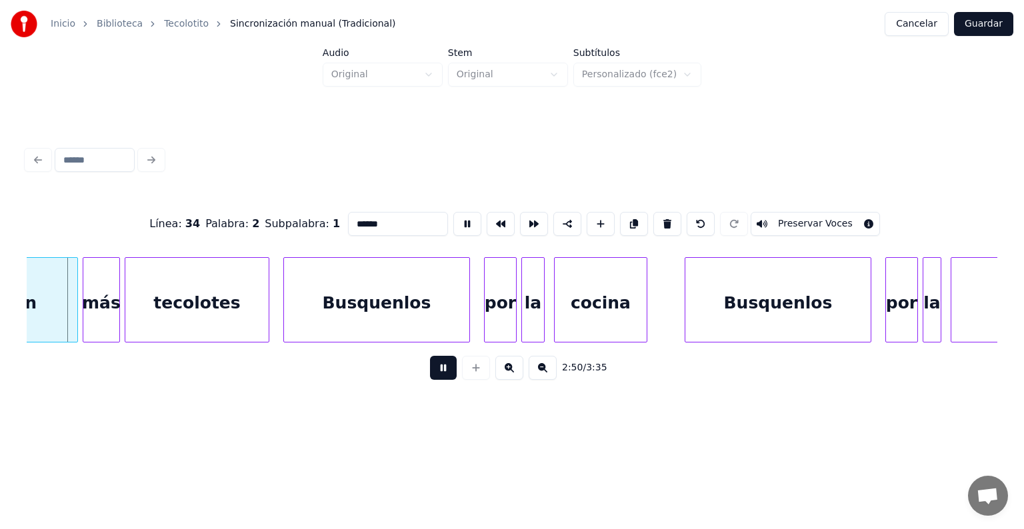
scroll to position [0, 39686]
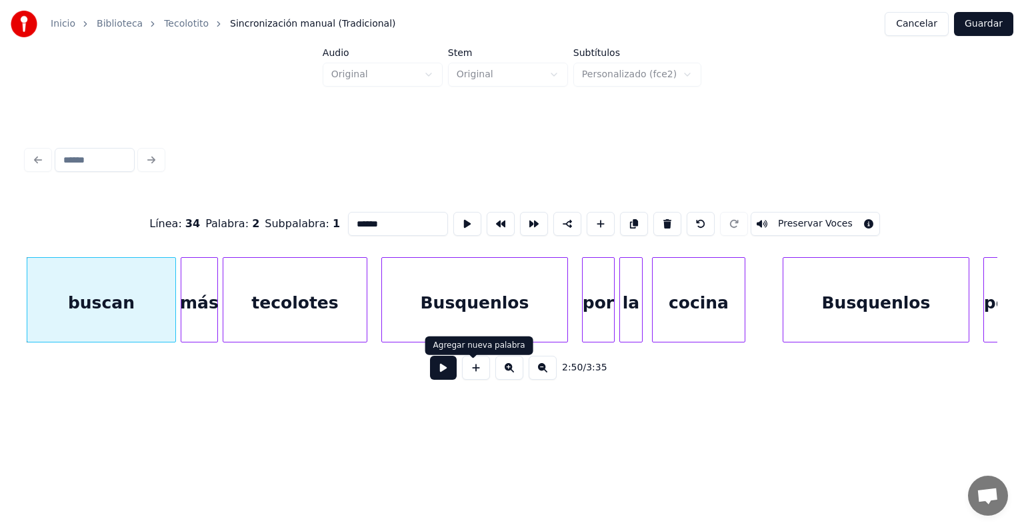
click at [443, 376] on button at bounding box center [443, 368] width 27 height 24
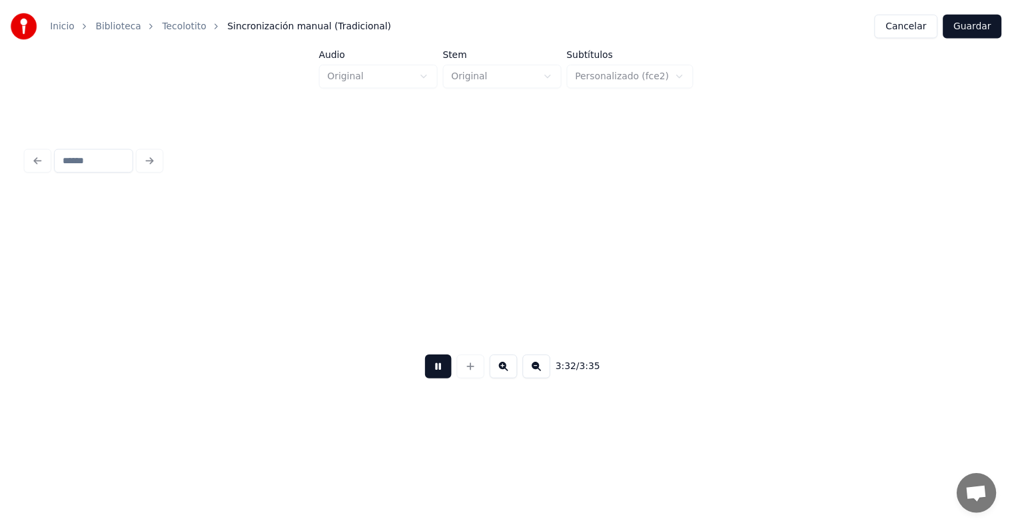
scroll to position [0, 49291]
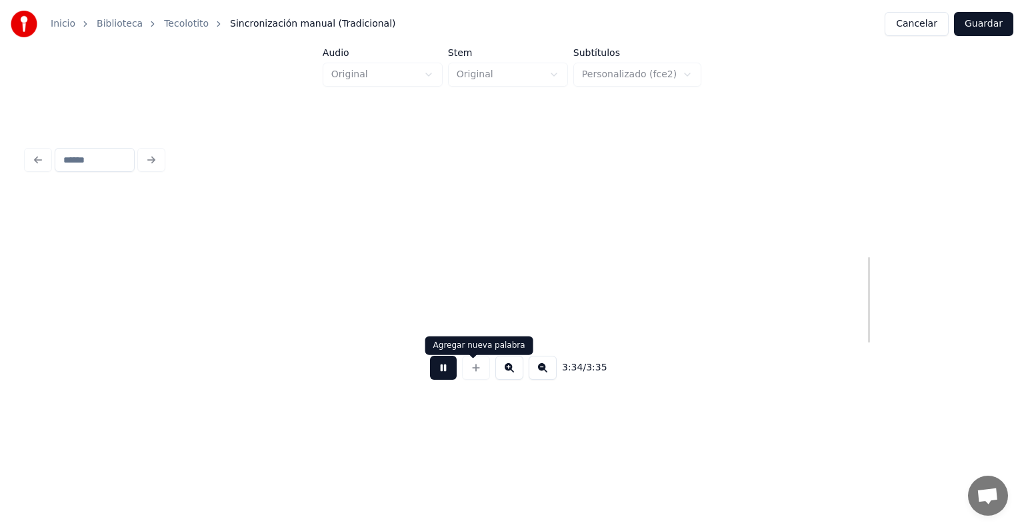
click at [430, 371] on button at bounding box center [443, 368] width 27 height 24
click at [992, 21] on button "Guardar" at bounding box center [983, 24] width 59 height 24
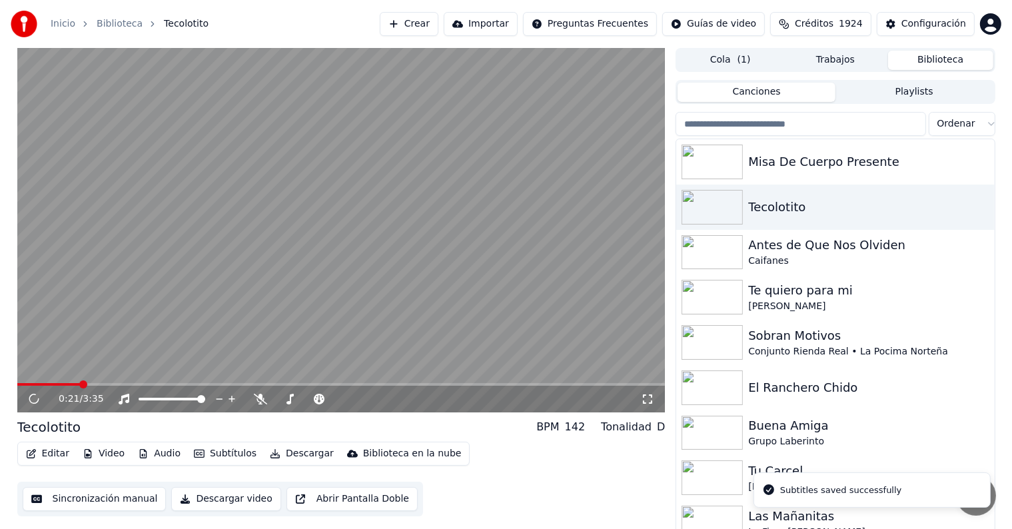
click at [79, 384] on span at bounding box center [341, 384] width 649 height 3
click at [48, 383] on video at bounding box center [341, 230] width 649 height 365
click at [65, 384] on span at bounding box center [341, 384] width 649 height 3
click at [38, 401] on icon at bounding box center [43, 399] width 31 height 11
click at [29, 403] on icon at bounding box center [43, 399] width 31 height 11
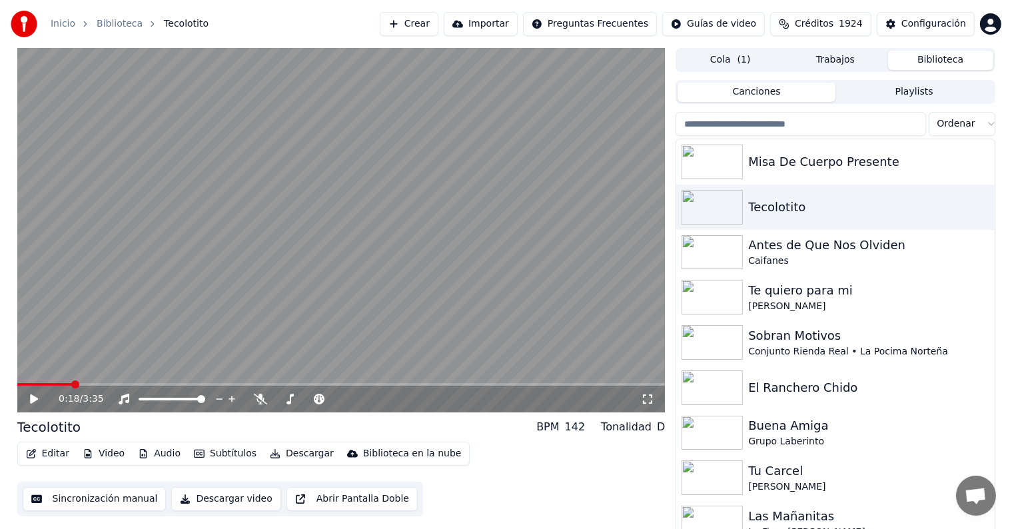
click at [296, 453] on button "Descargar" at bounding box center [302, 454] width 75 height 19
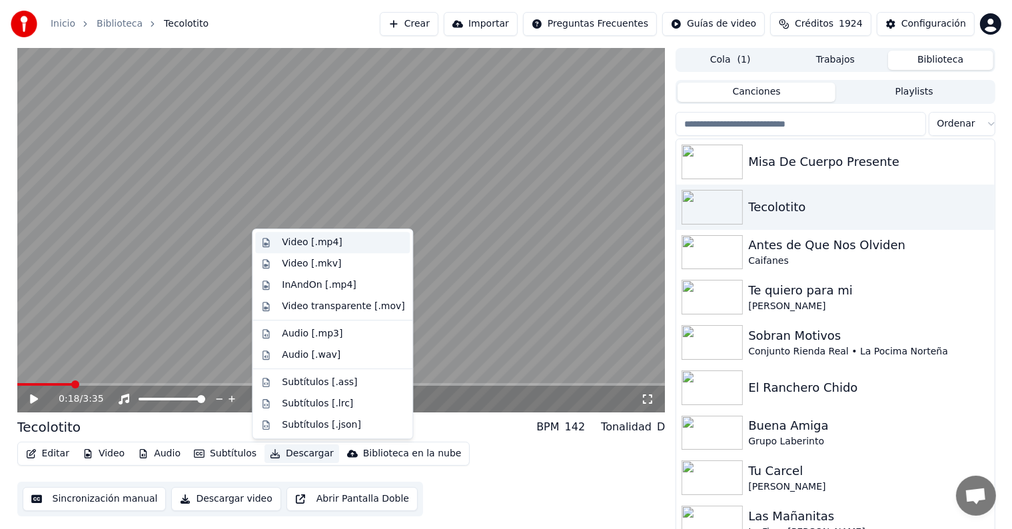
click at [380, 242] on div "Video [.mp4]" at bounding box center [343, 242] width 123 height 13
